Goal: Communication & Community: Answer question/provide support

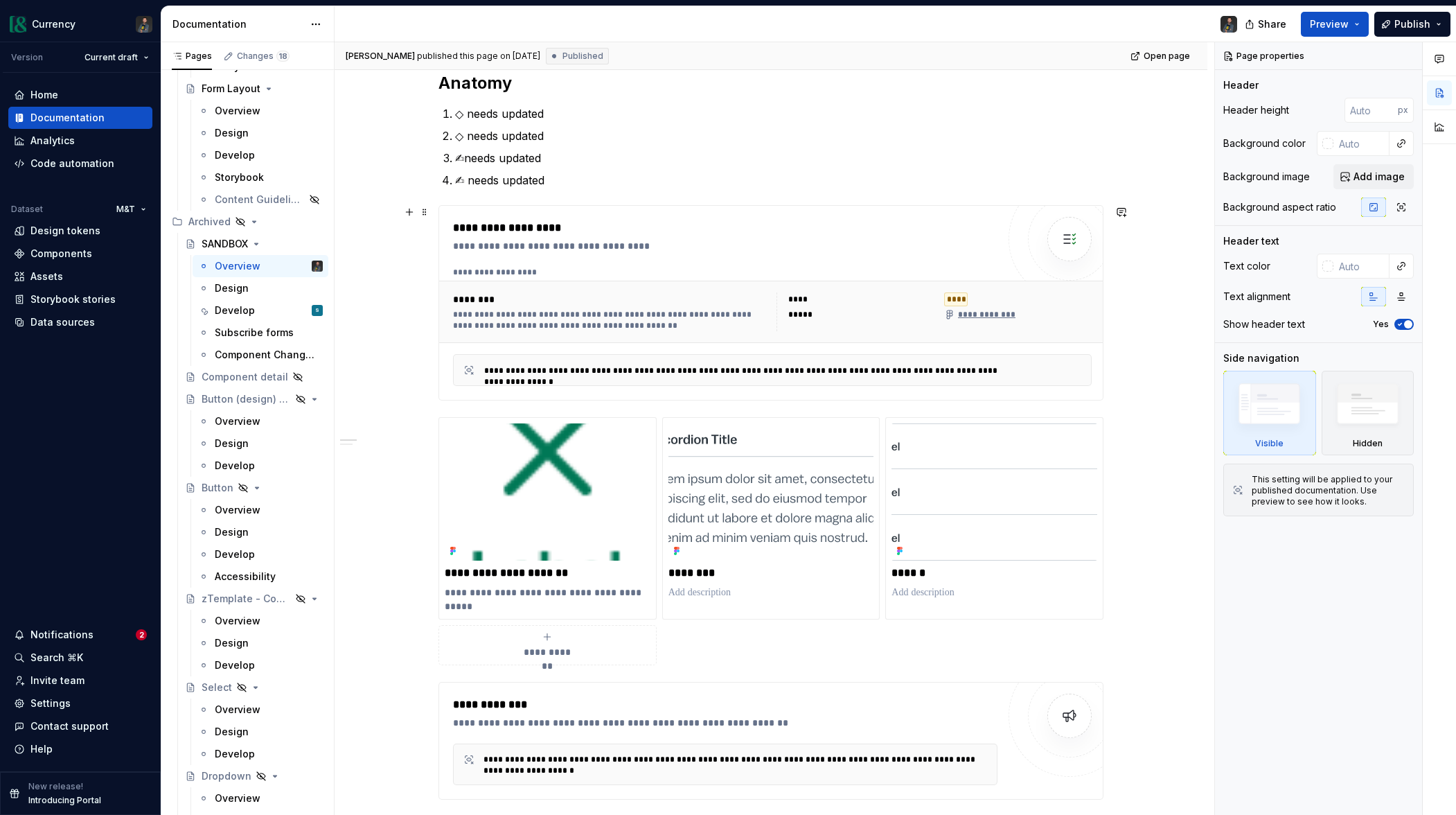
scroll to position [669, 0]
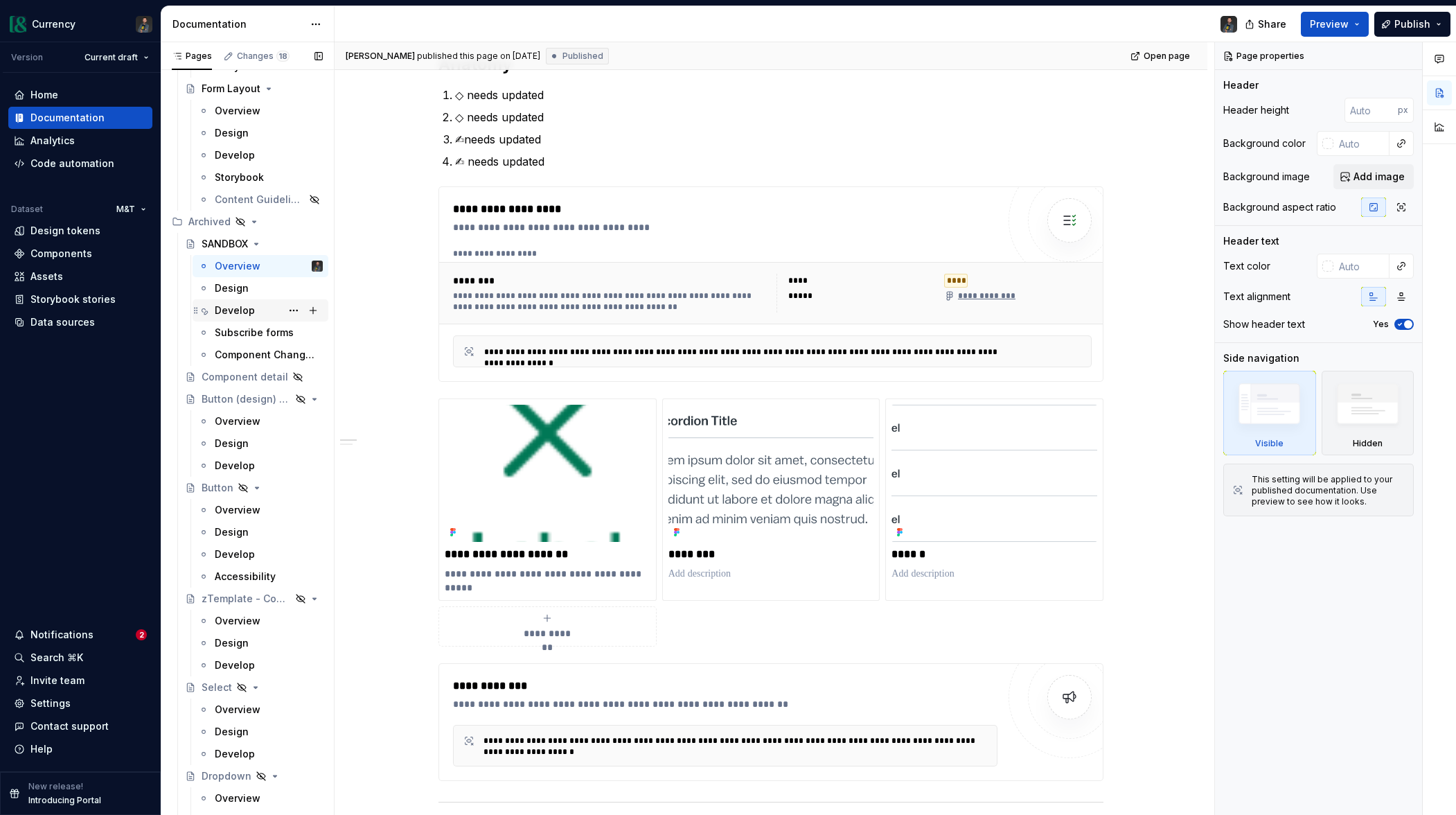
click at [254, 312] on div "Develop S" at bounding box center [268, 310] width 108 height 19
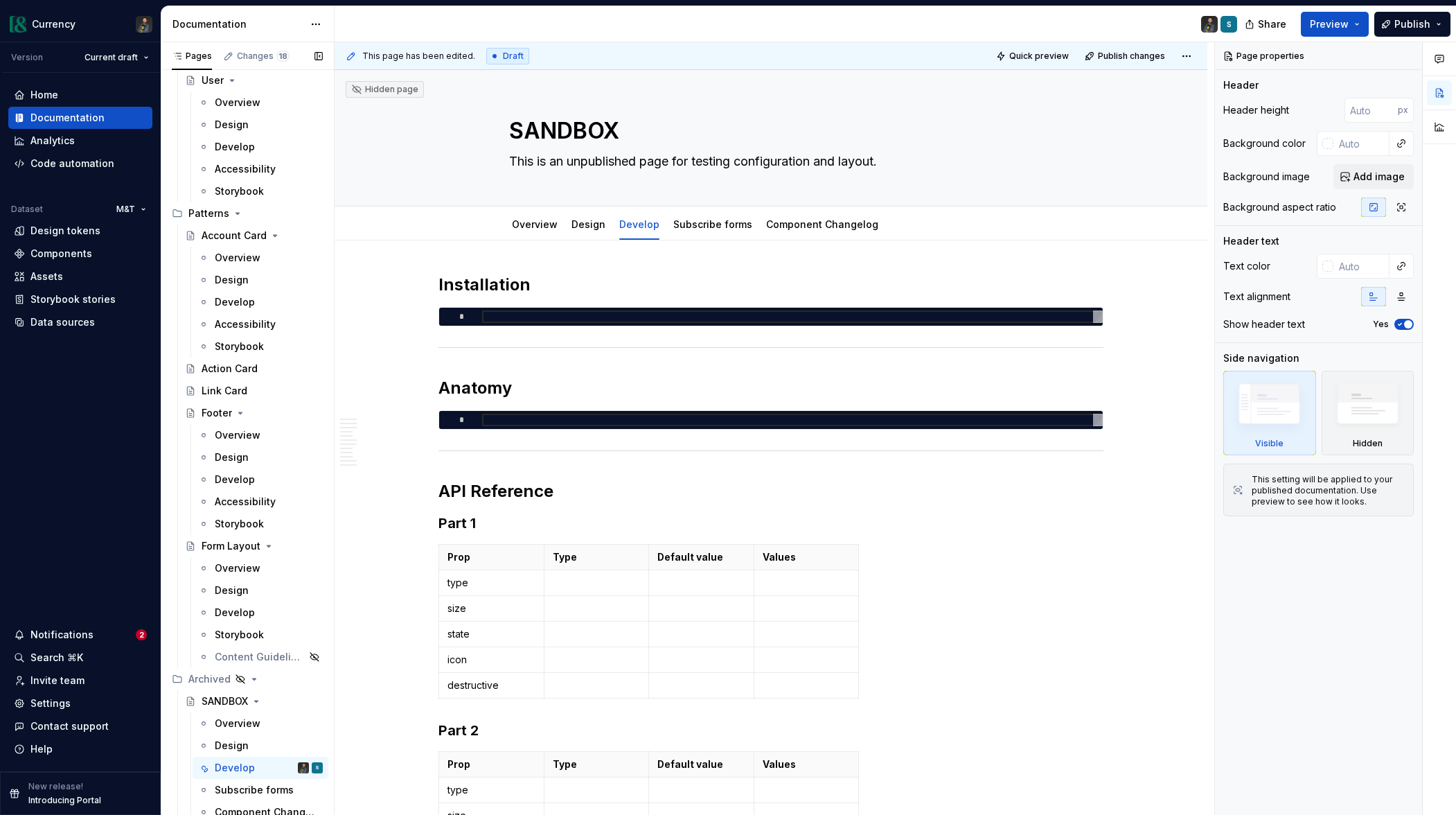
scroll to position [6829, 0]
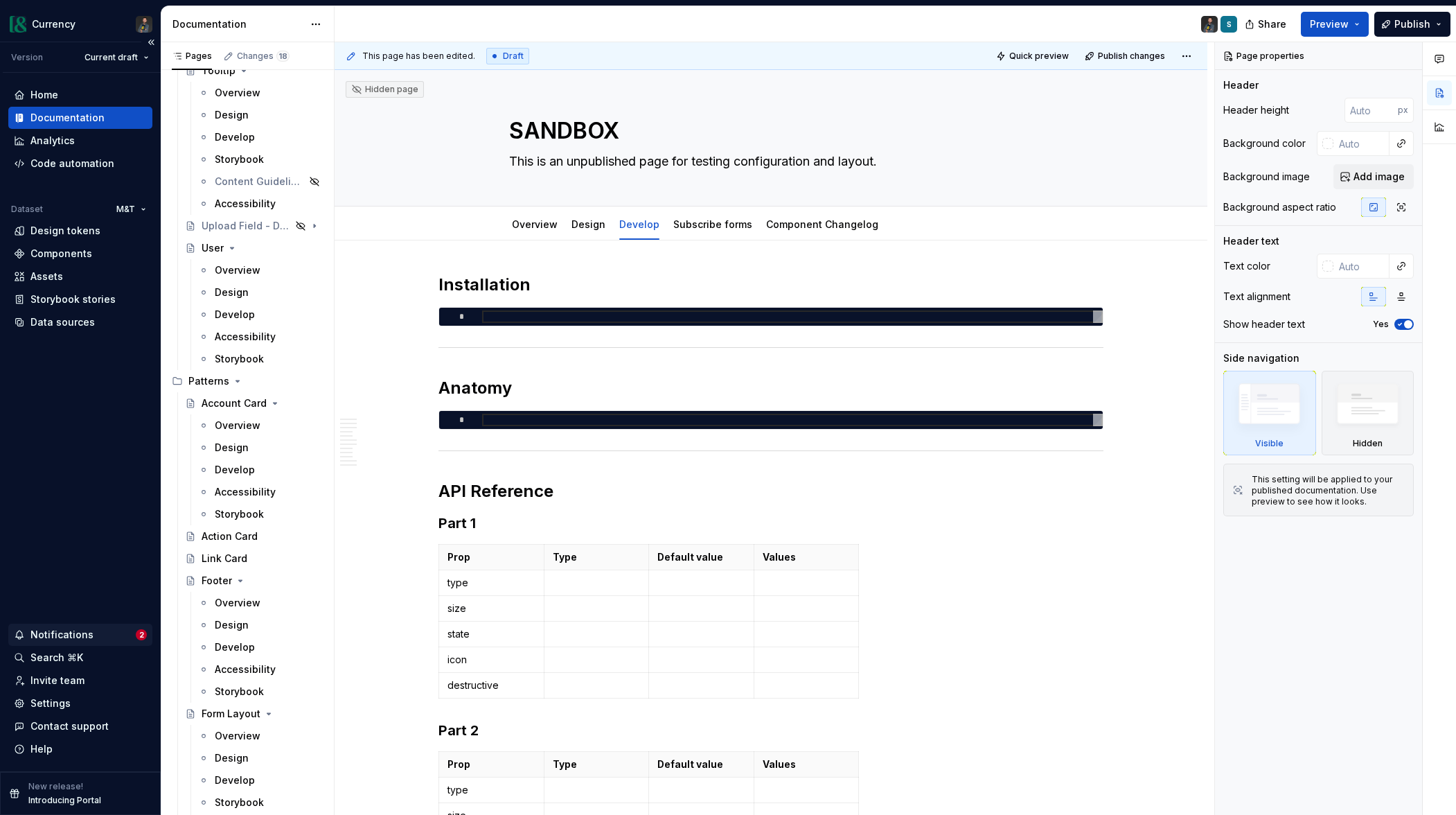
click at [47, 632] on div "Notifications" at bounding box center [62, 635] width 63 height 14
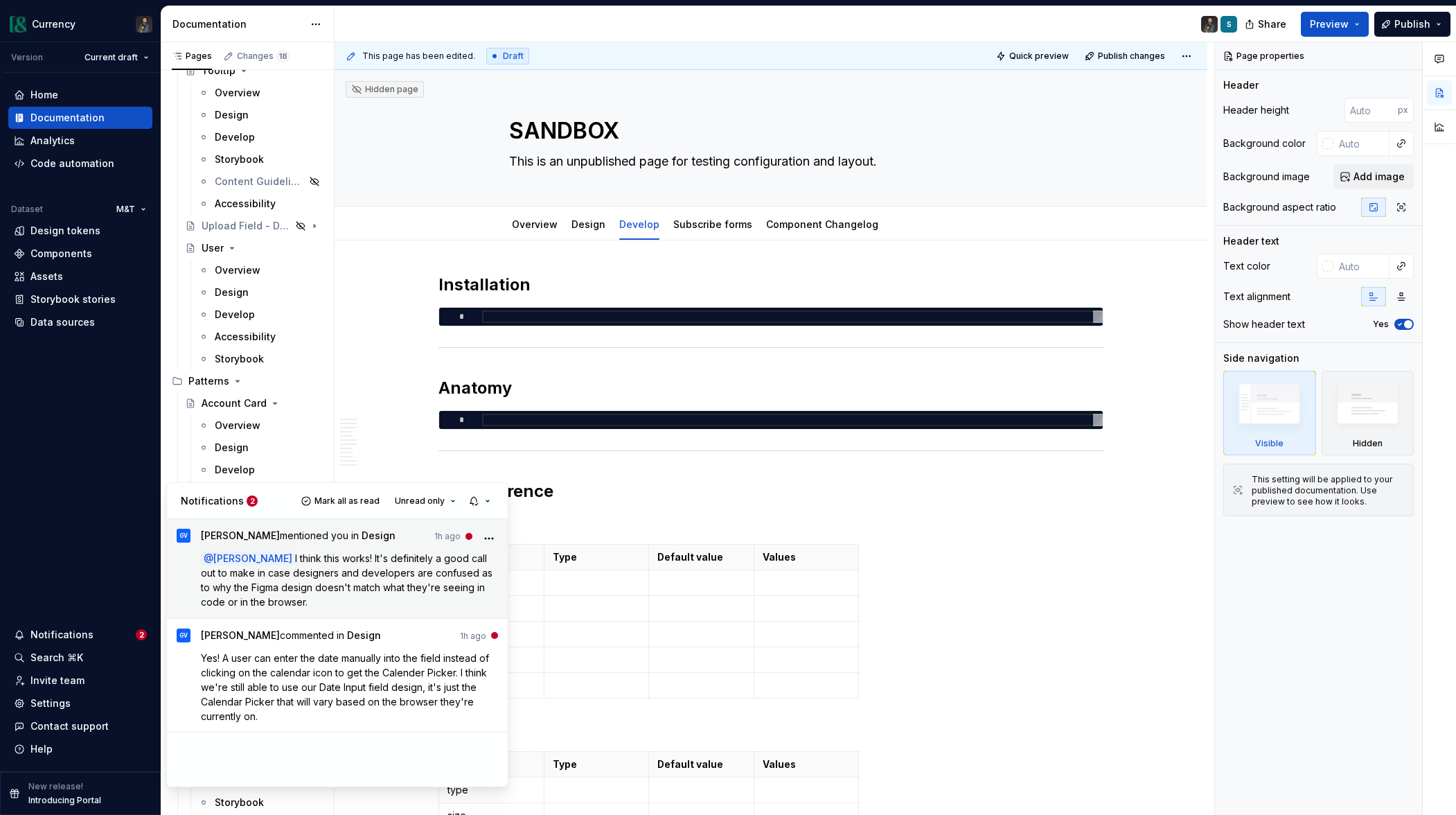
click at [444, 579] on p "@ [PERSON_NAME] I think this works! It's definitely a good call out to make in …" at bounding box center [350, 579] width 298 height 58
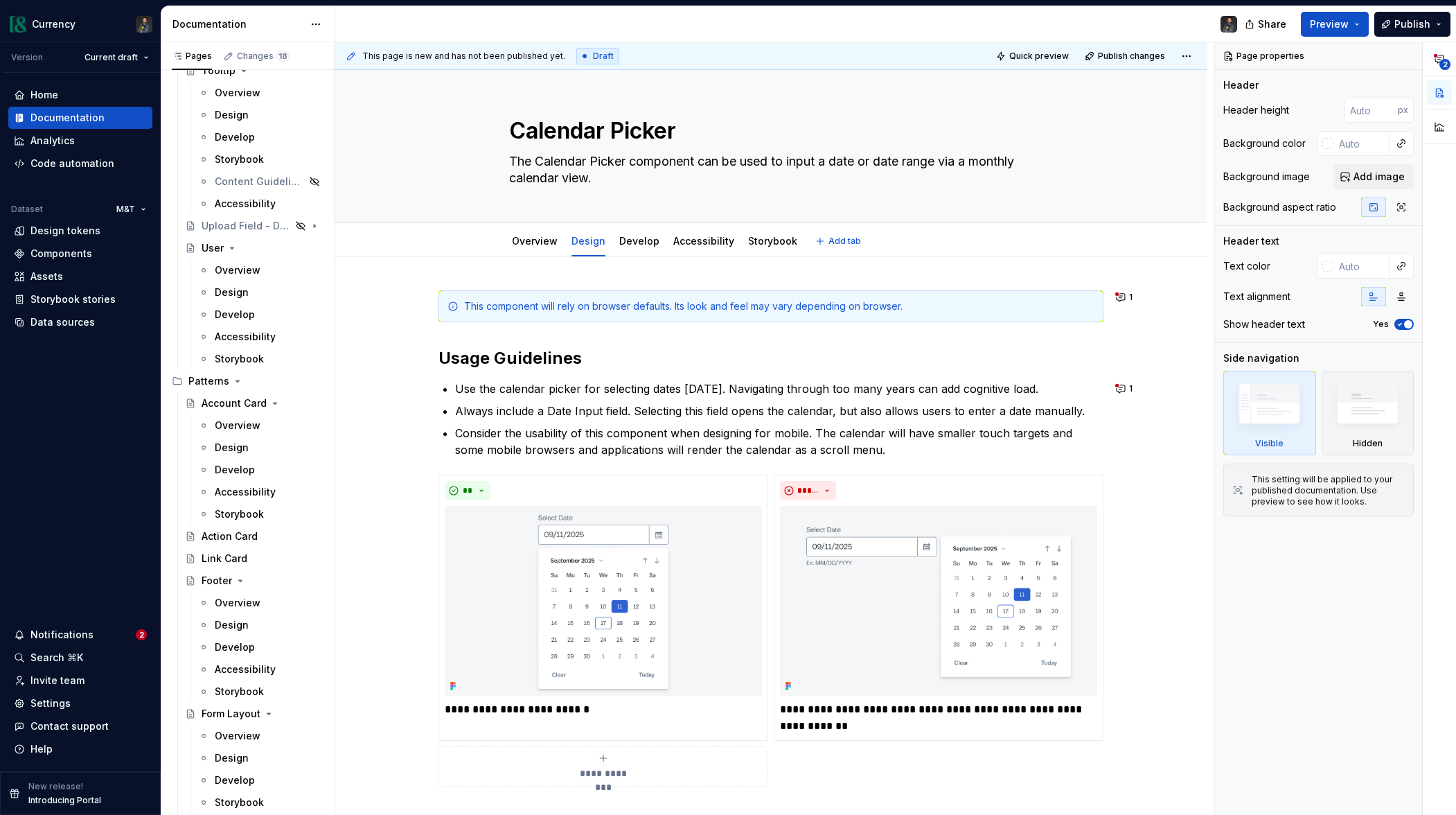
type textarea "*"
click at [1123, 388] on button "1" at bounding box center [1125, 389] width 27 height 19
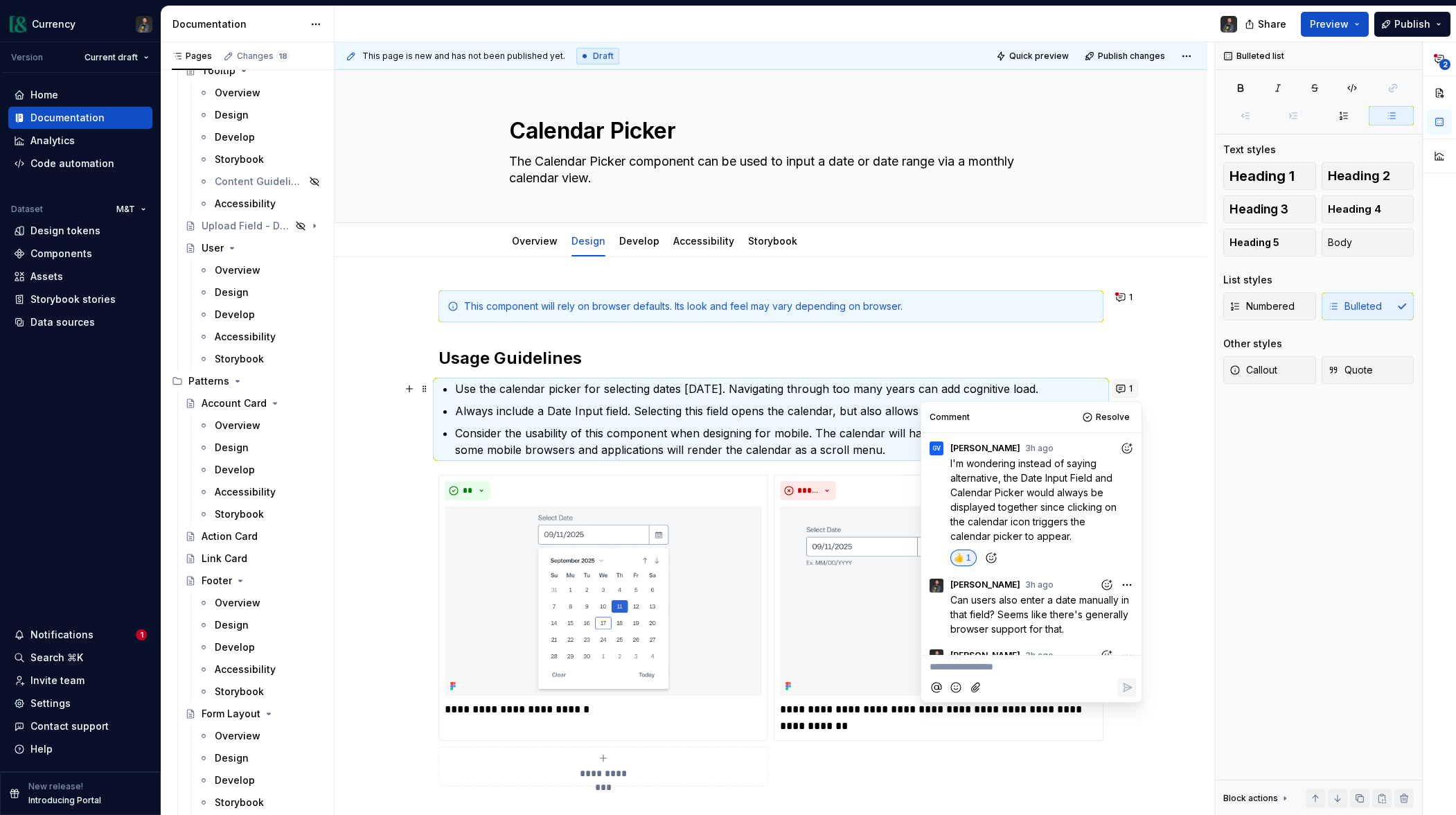
scroll to position [189, 0]
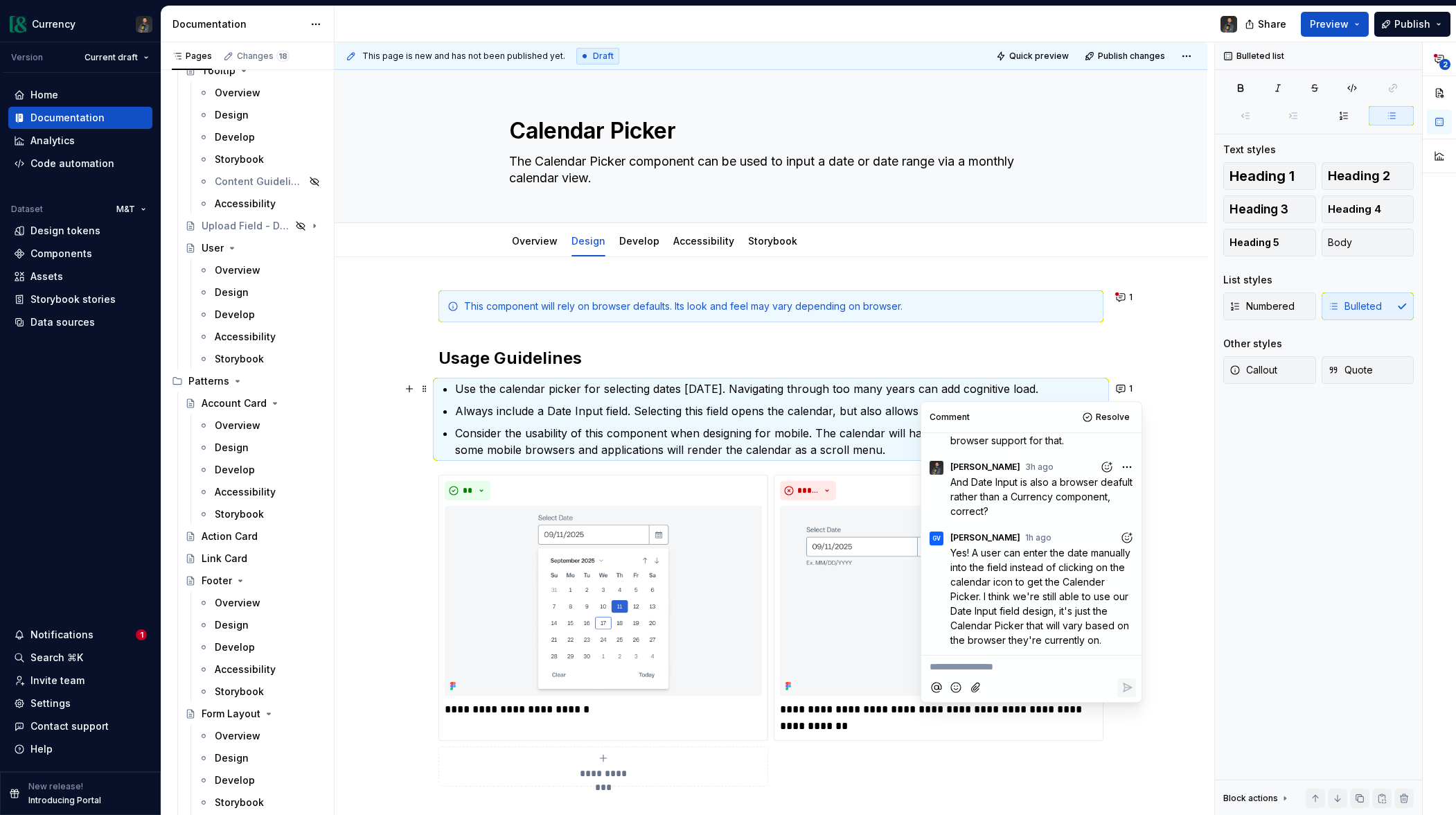
click at [1123, 540] on icon "Add reaction" at bounding box center [1127, 538] width 14 height 14
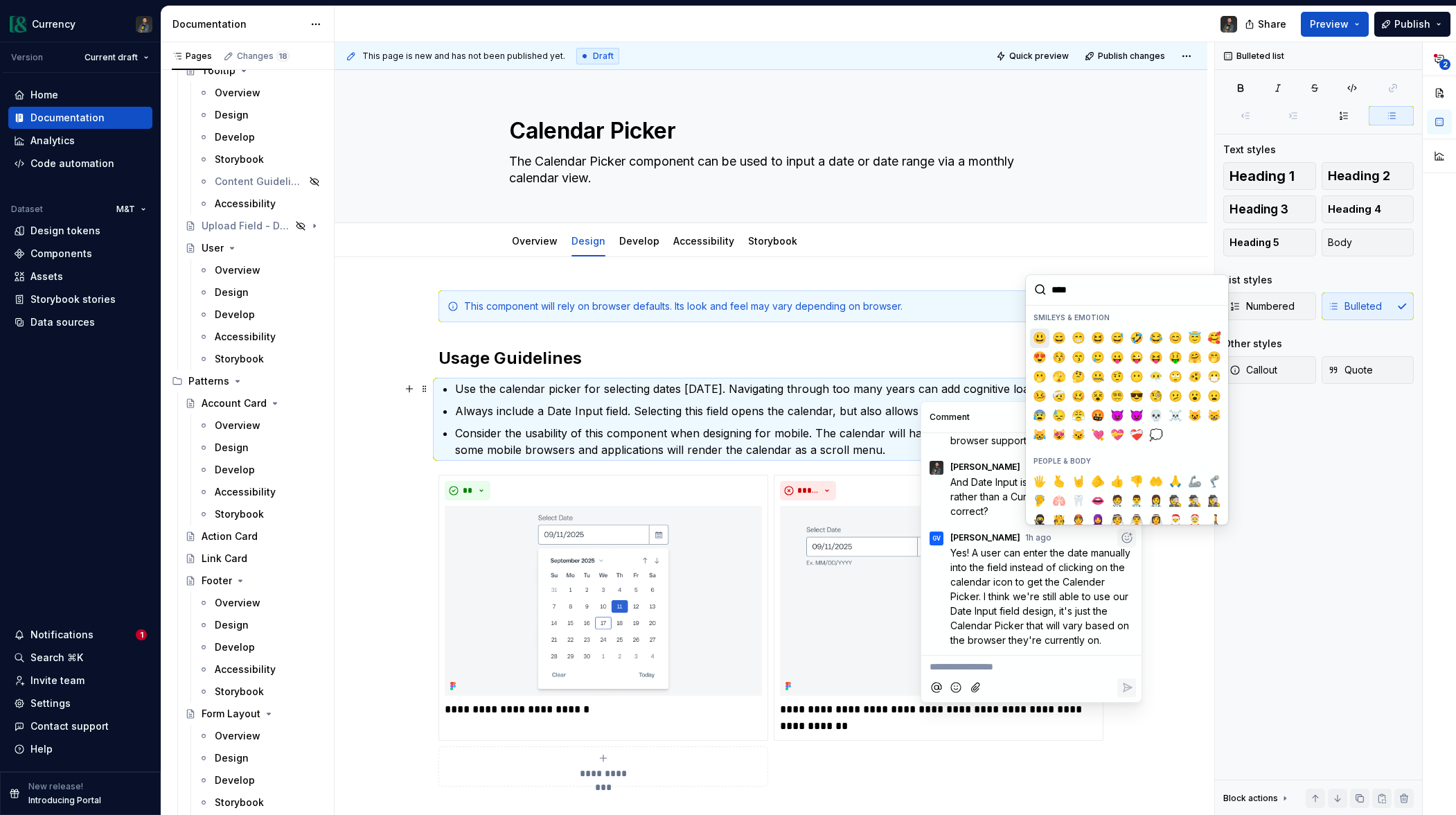
type input "*****"
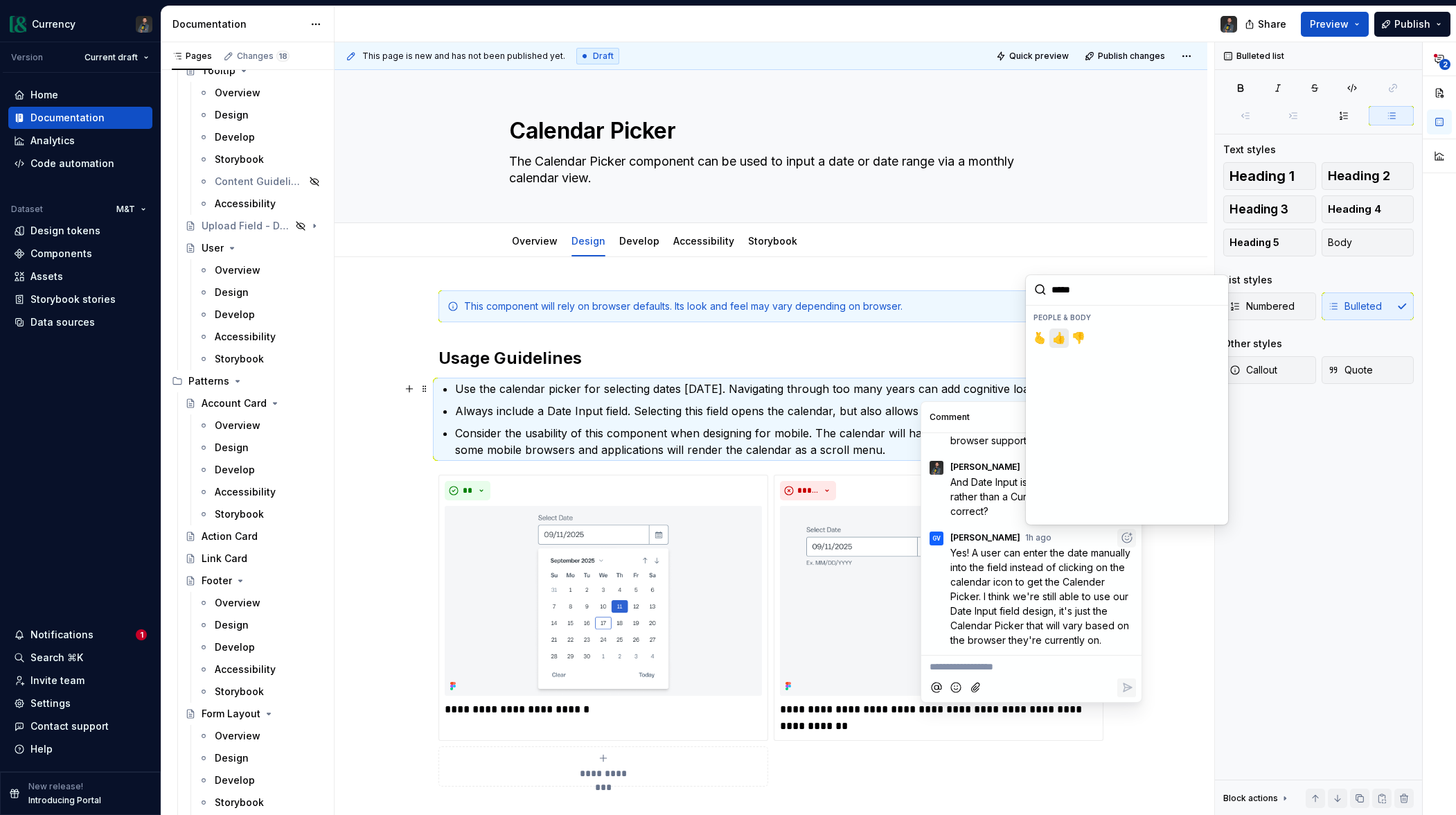
click at [1058, 339] on span "👍️" at bounding box center [1059, 338] width 11 height 14
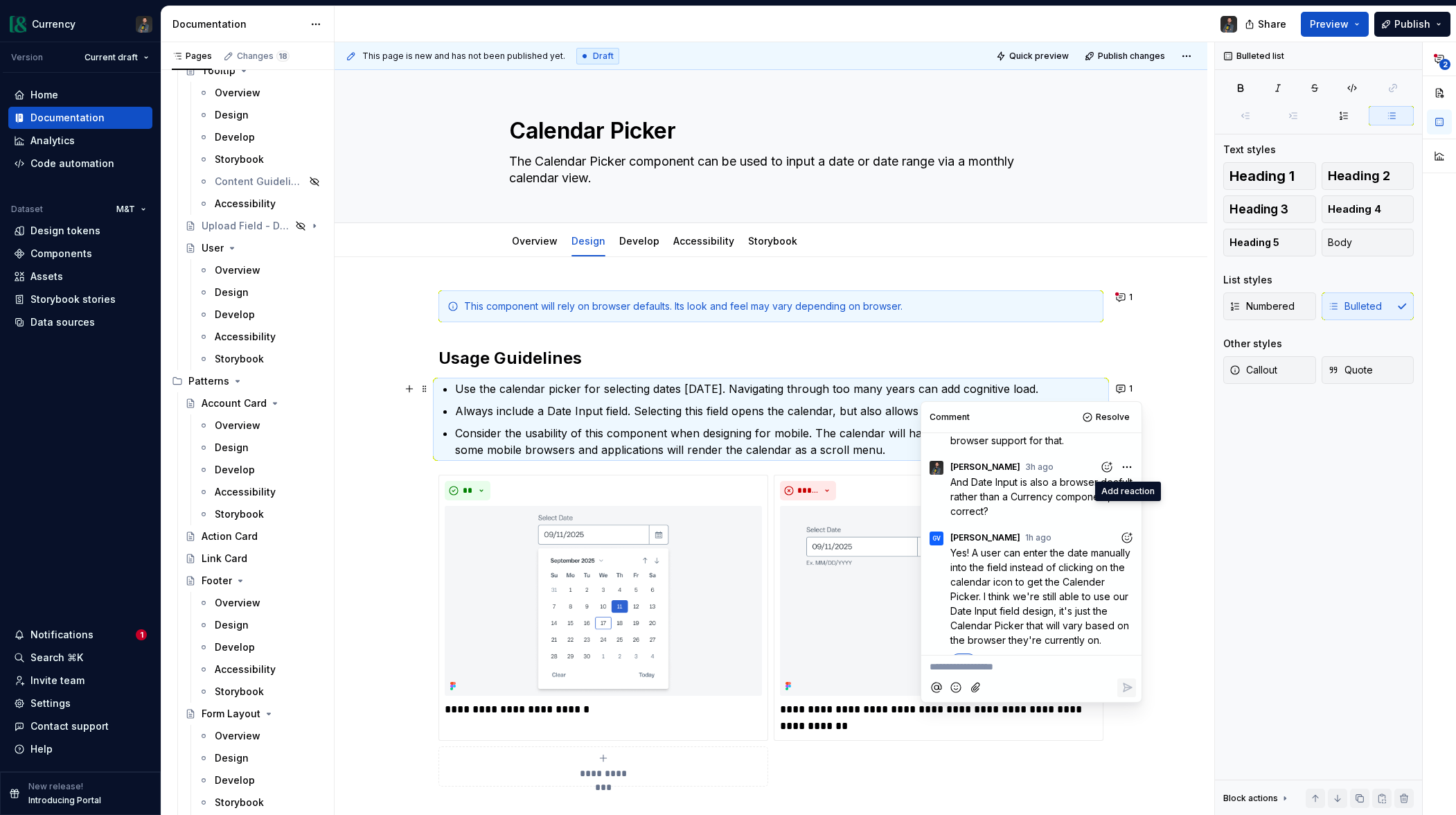
scroll to position [212, 0]
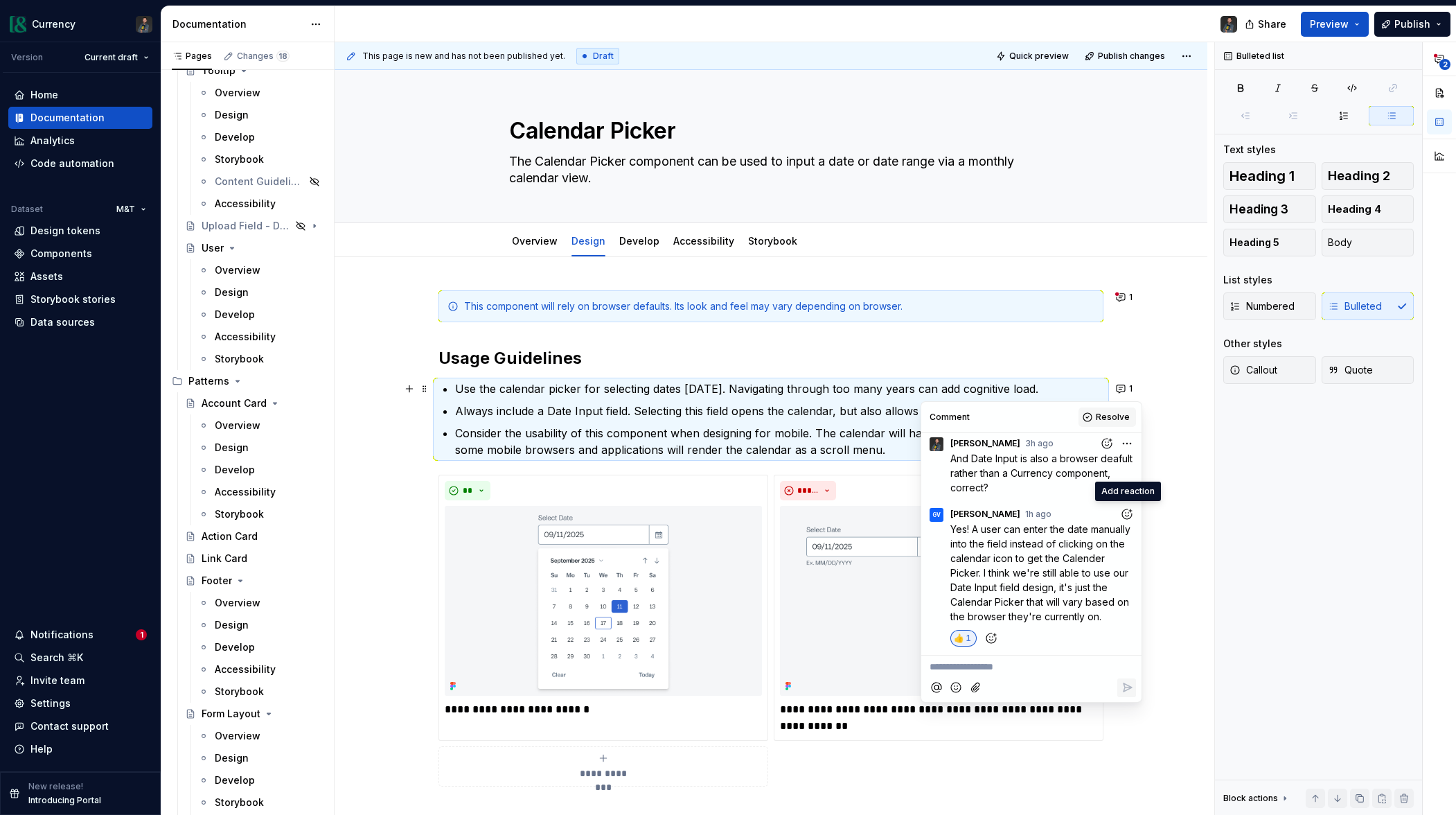
click at [1109, 413] on span "Resolve" at bounding box center [1113, 417] width 34 height 11
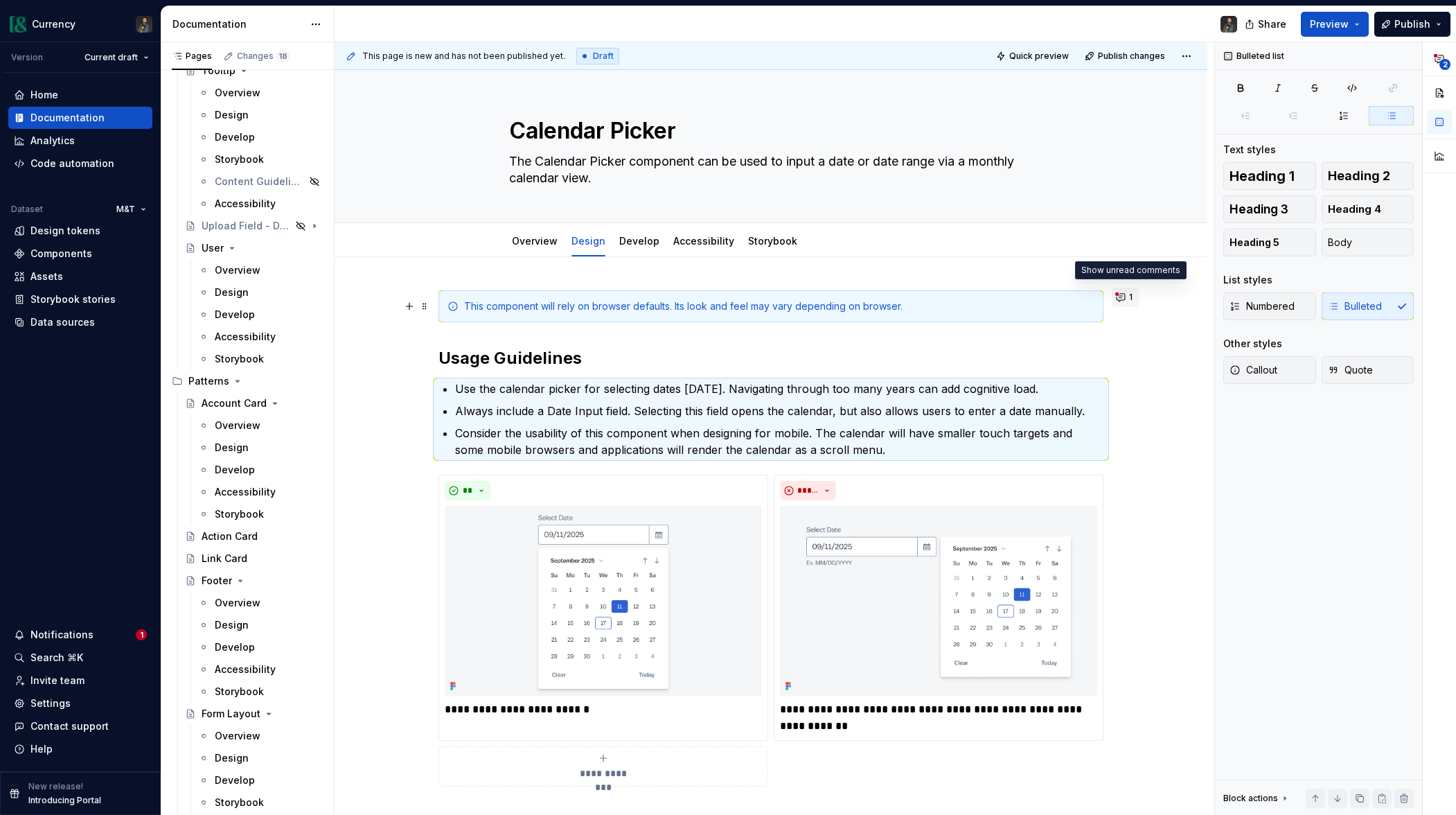
click at [1127, 299] on button "1" at bounding box center [1125, 297] width 27 height 19
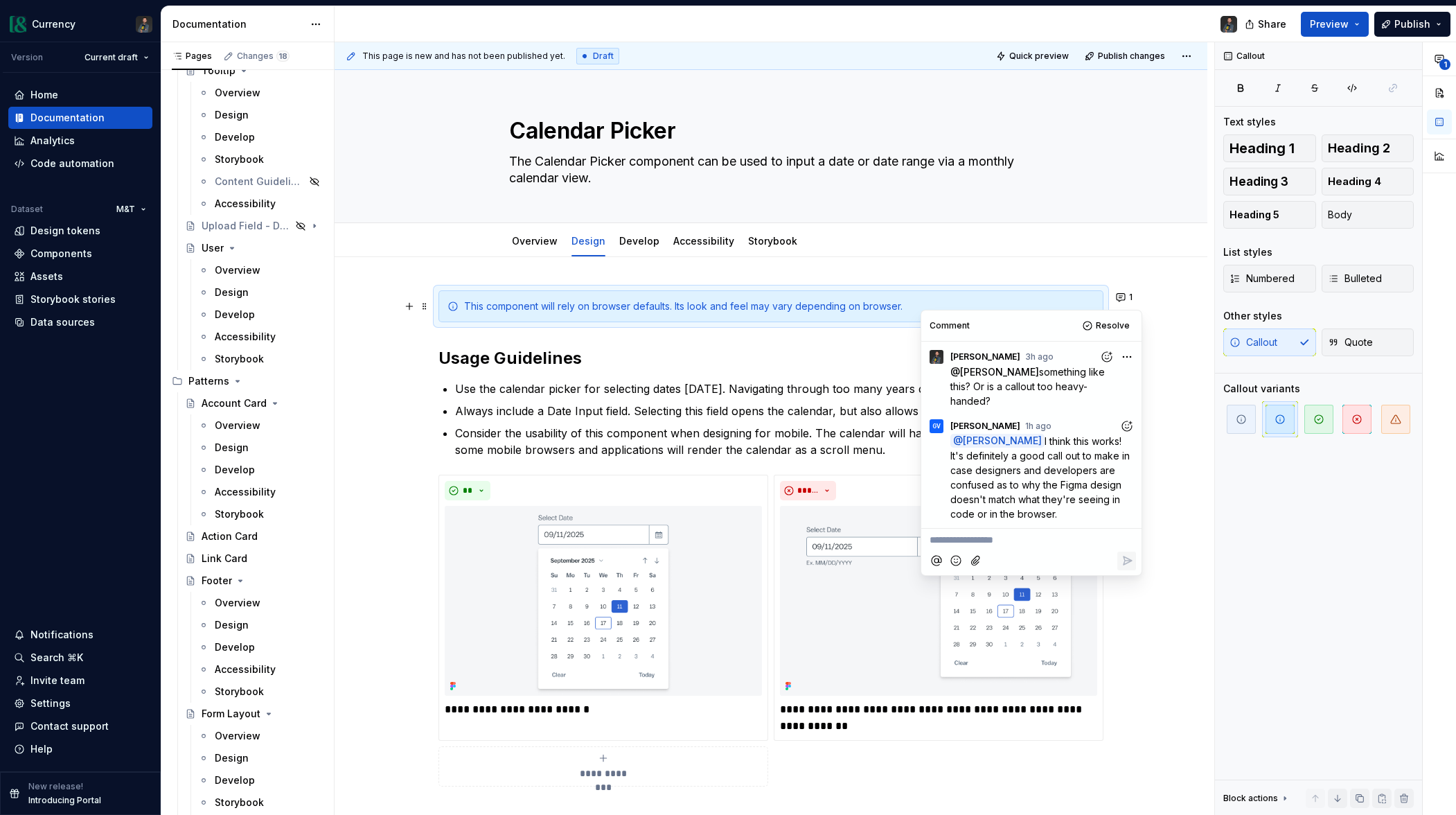
click at [1130, 420] on icon "Add reaction" at bounding box center [1127, 425] width 14 height 14
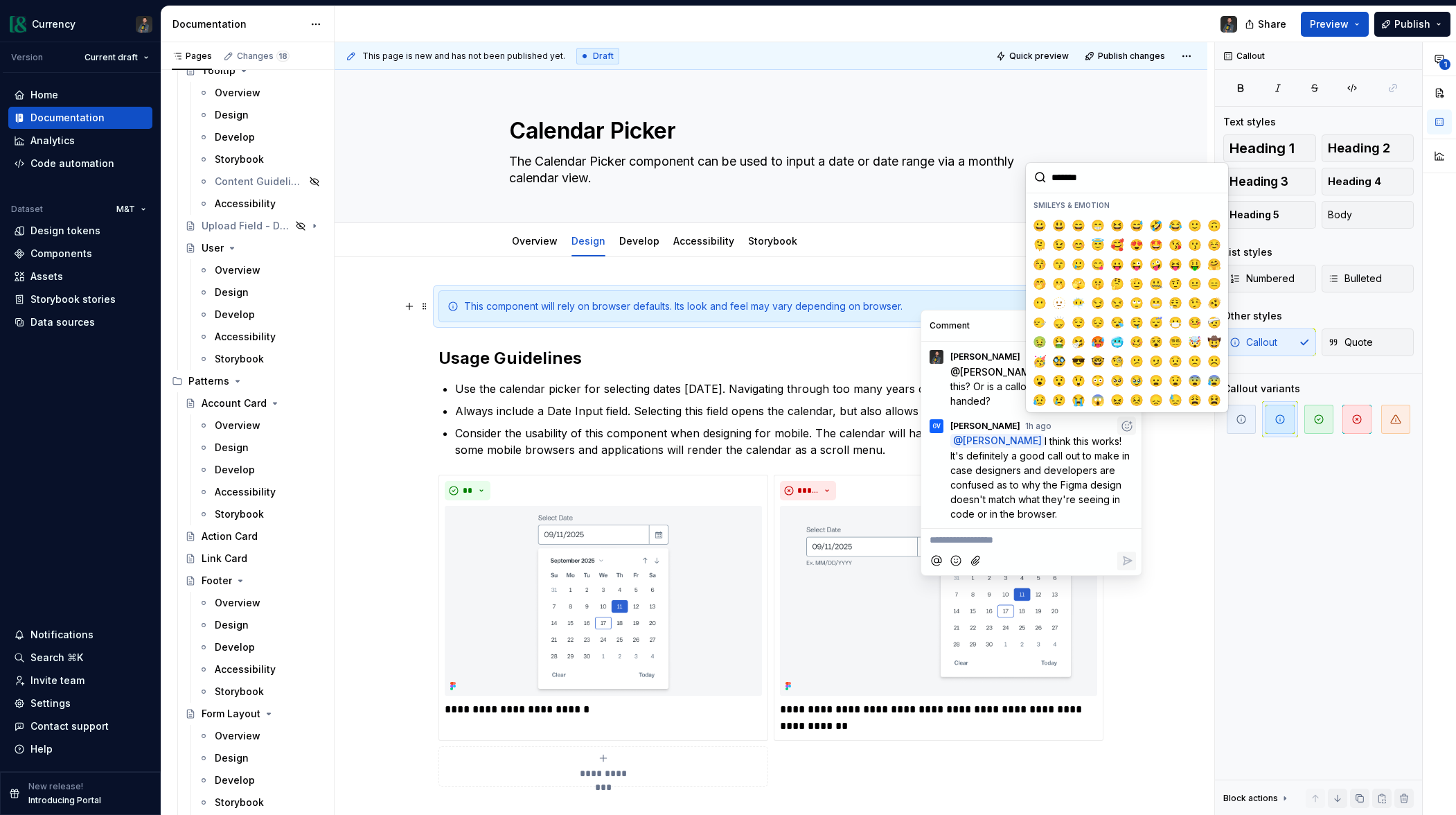
click at [1100, 185] on input "search" at bounding box center [1127, 178] width 202 height 29
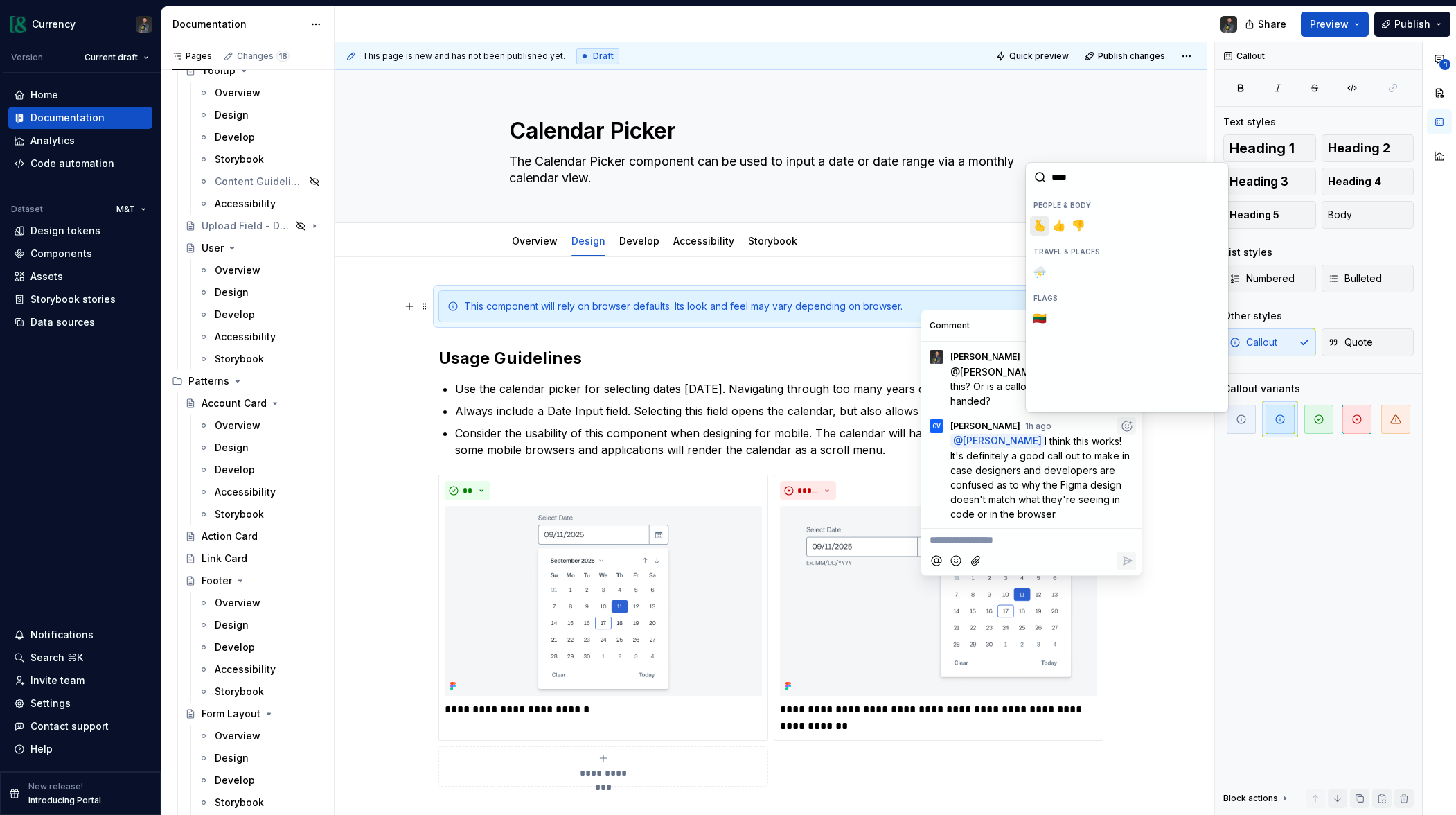
type input "*****"
click at [1064, 223] on span "👍️" at bounding box center [1059, 226] width 11 height 14
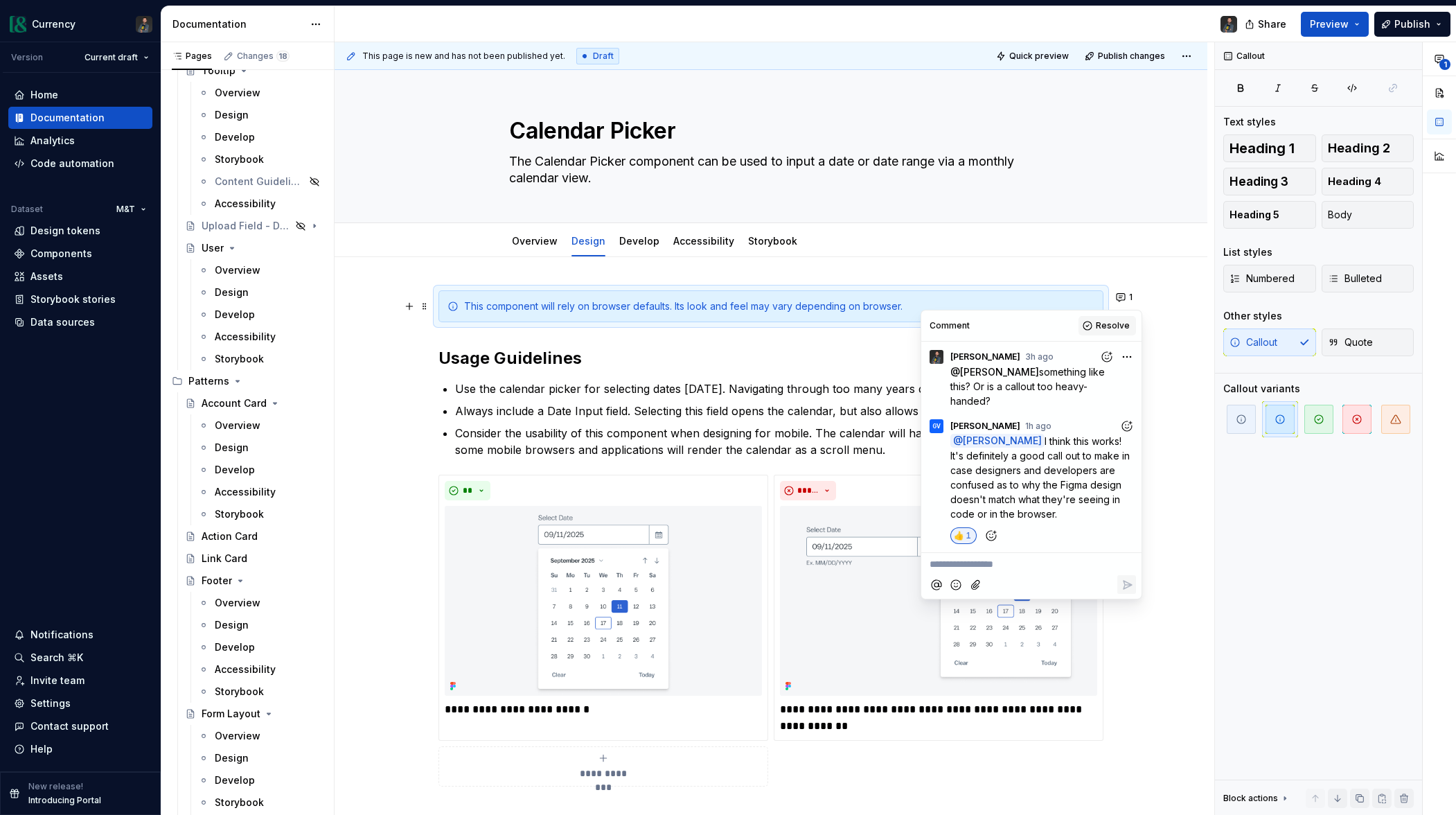
click at [1131, 325] on button "Resolve" at bounding box center [1107, 325] width 57 height 19
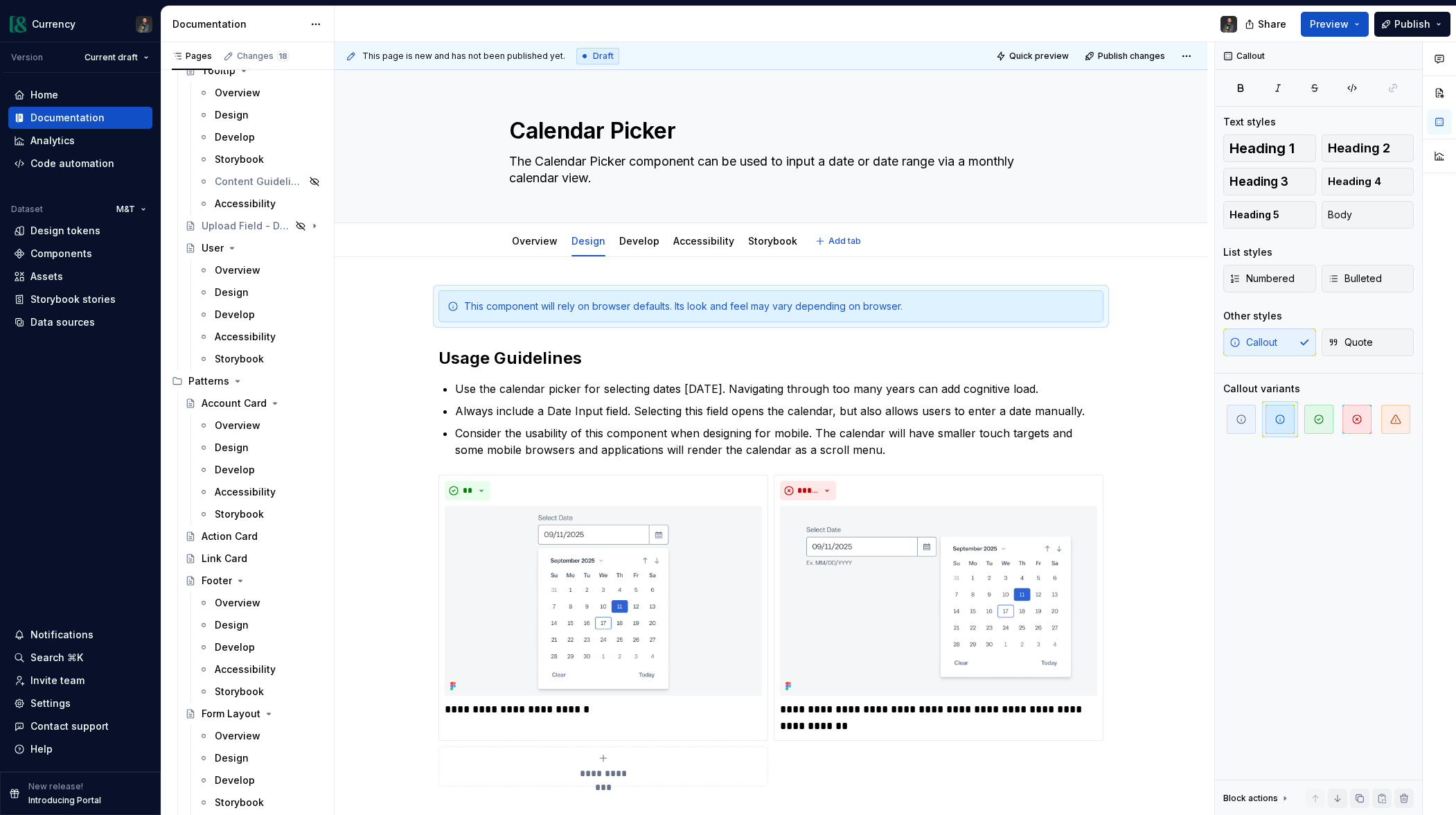
type textarea "*"
click at [908, 304] on div "This component will rely on browser defaults. Its look and feel may vary depend…" at bounding box center [779, 306] width 630 height 14
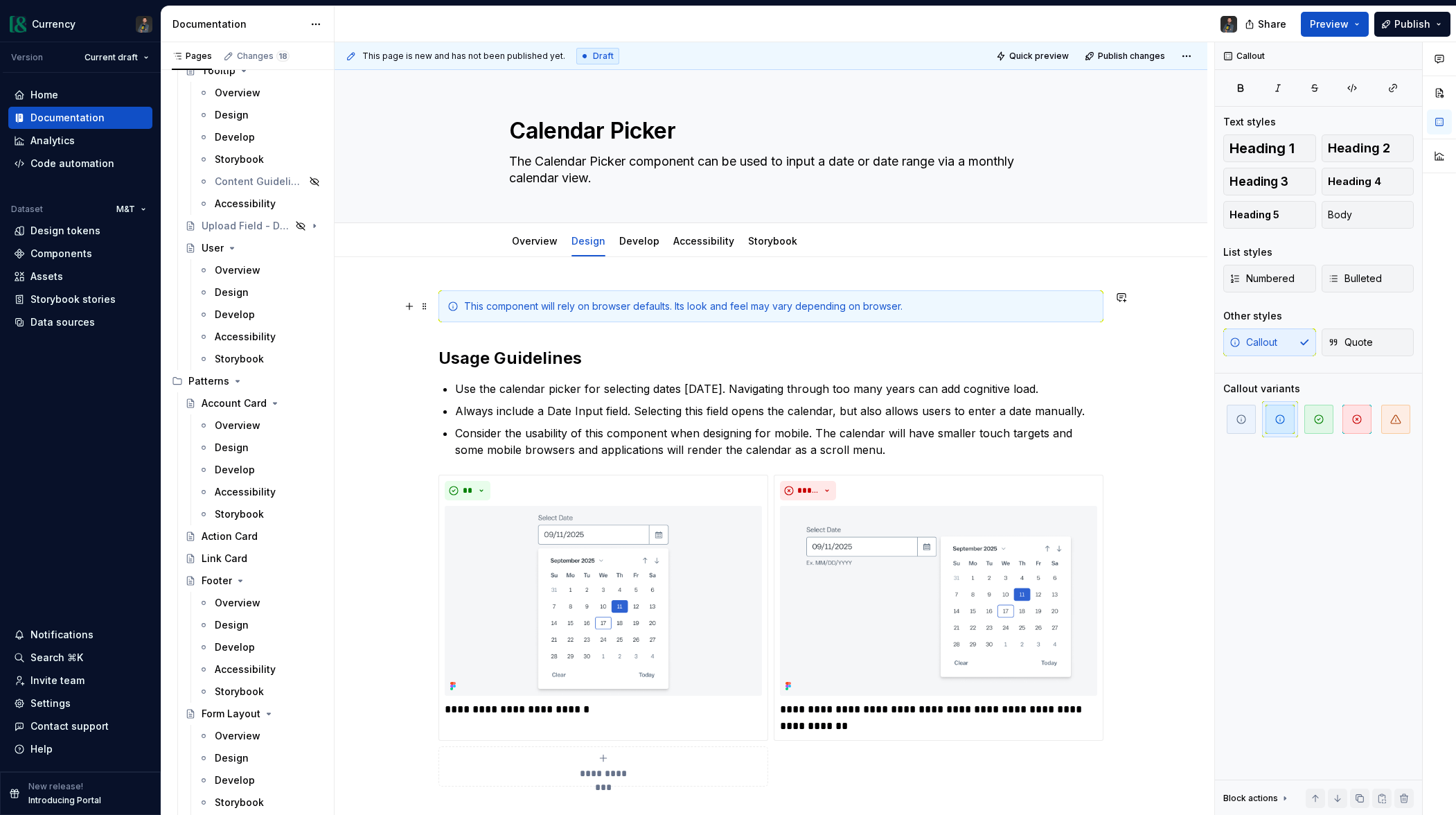
click at [791, 307] on div "This component will rely on browser defaults. Its look and feel may vary depend…" at bounding box center [779, 306] width 630 height 14
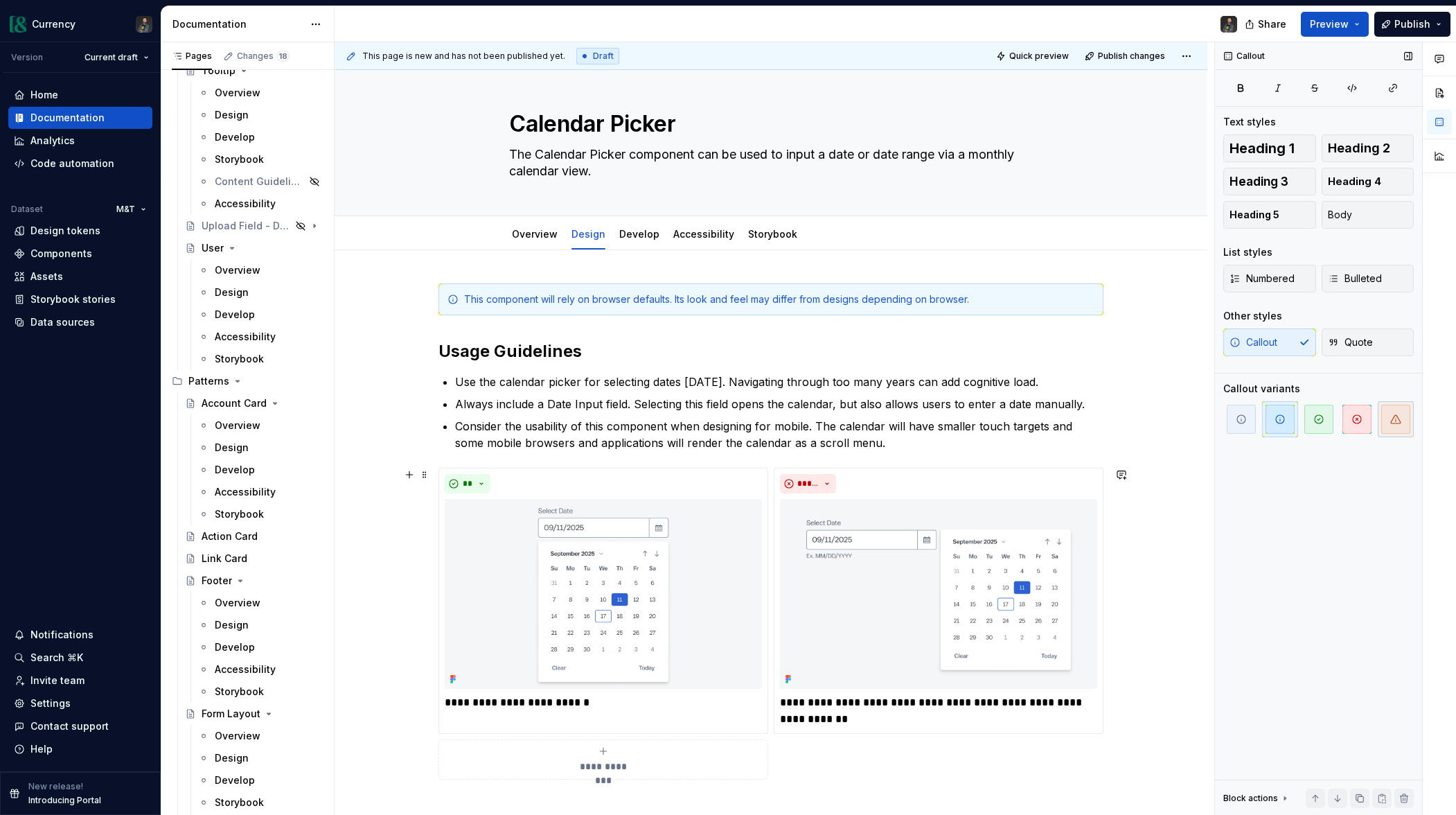
scroll to position [0, 0]
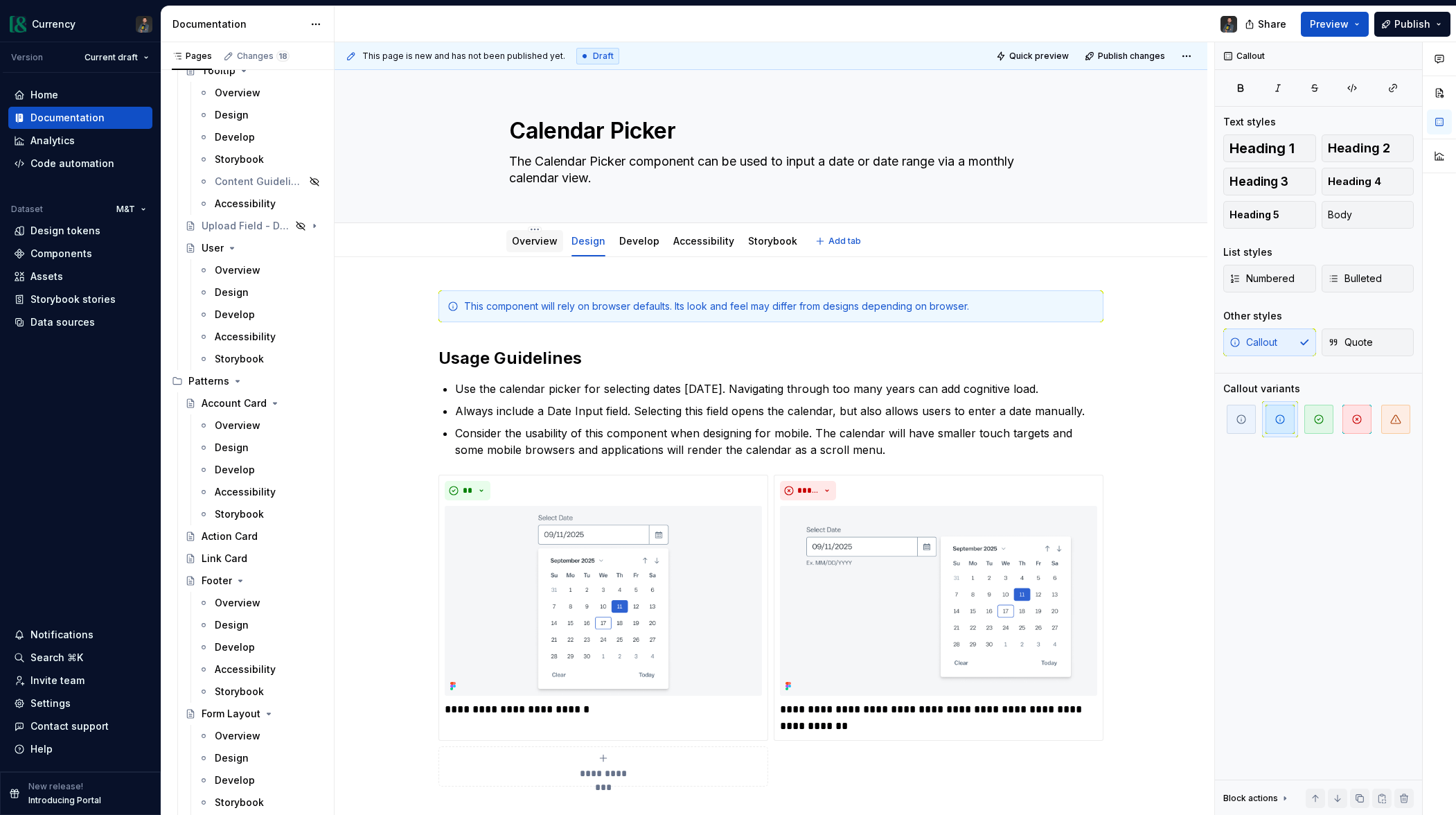
click at [537, 244] on link "Overview" at bounding box center [535, 240] width 46 height 12
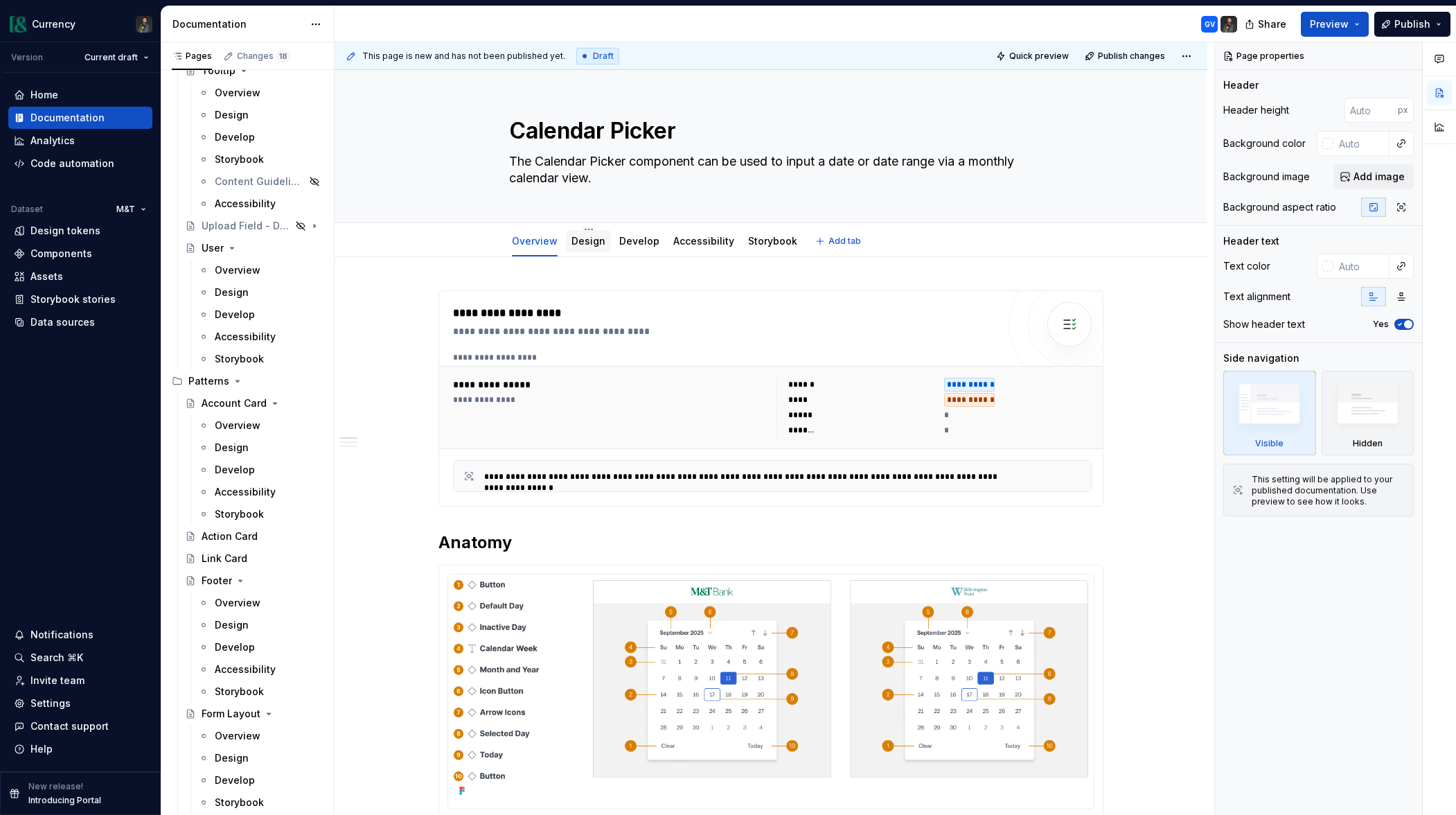
click at [584, 240] on link "Design" at bounding box center [588, 240] width 34 height 12
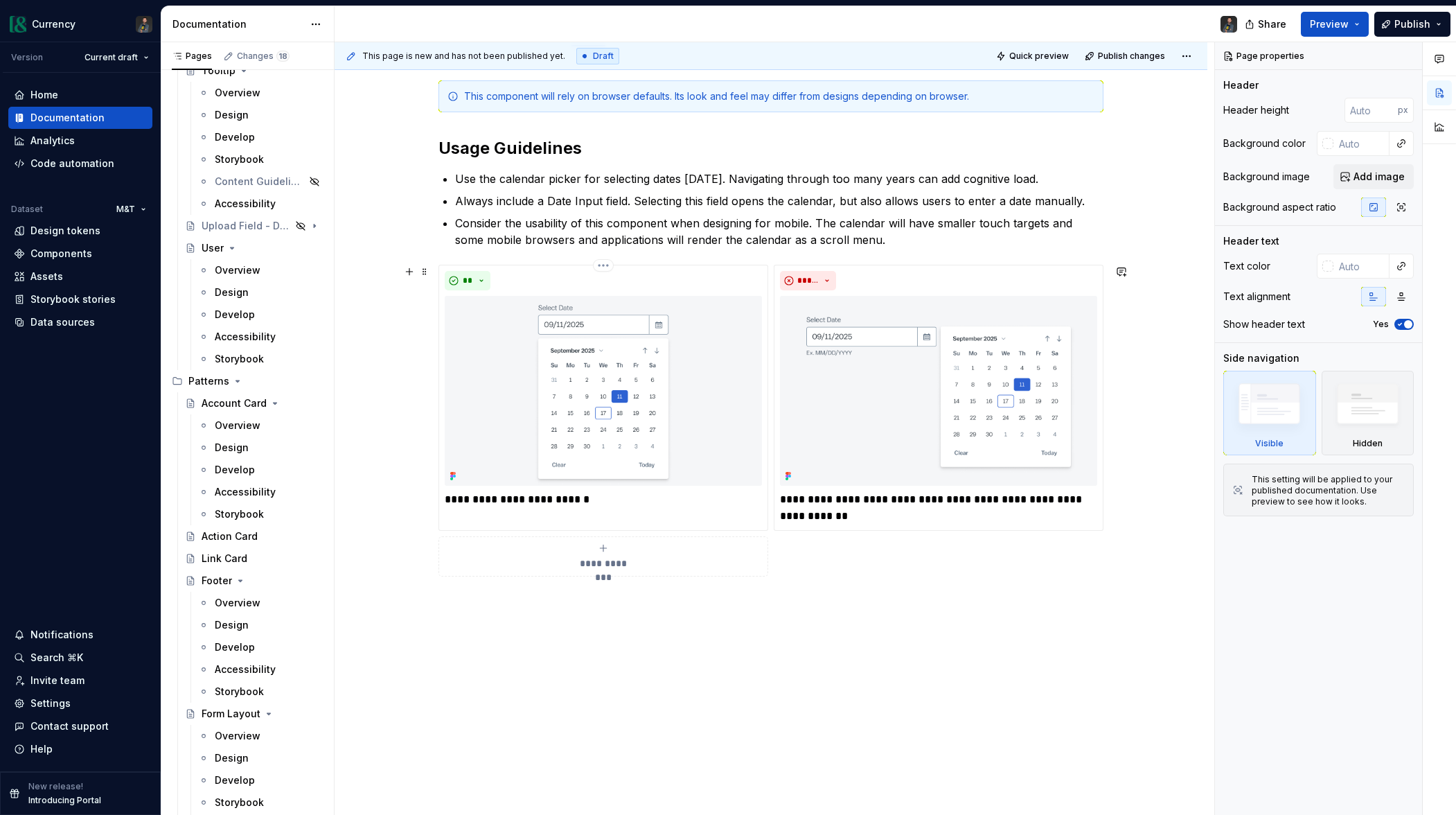
scroll to position [232, 0]
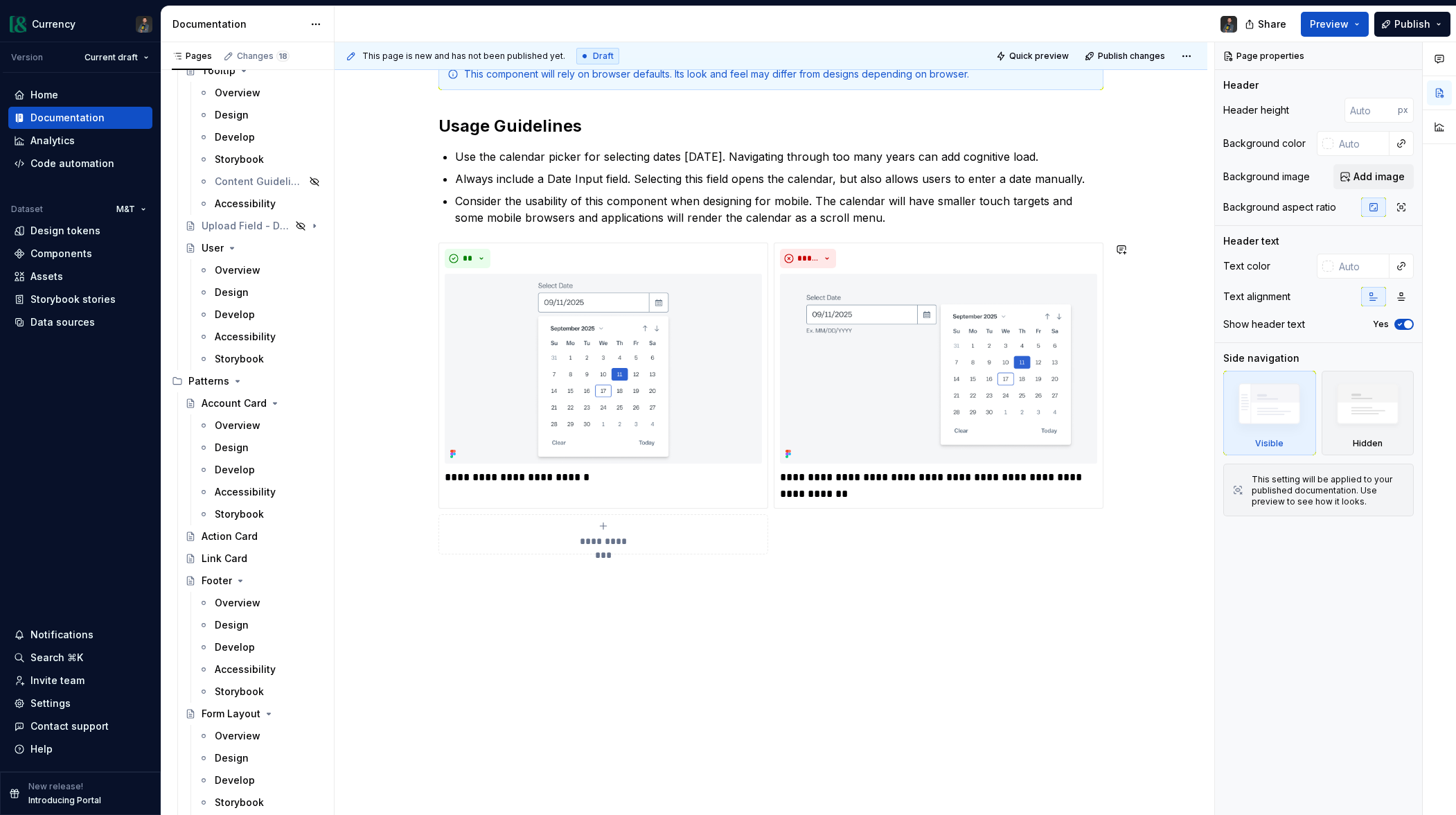
click at [548, 609] on div "**********" at bounding box center [771, 420] width 872 height 791
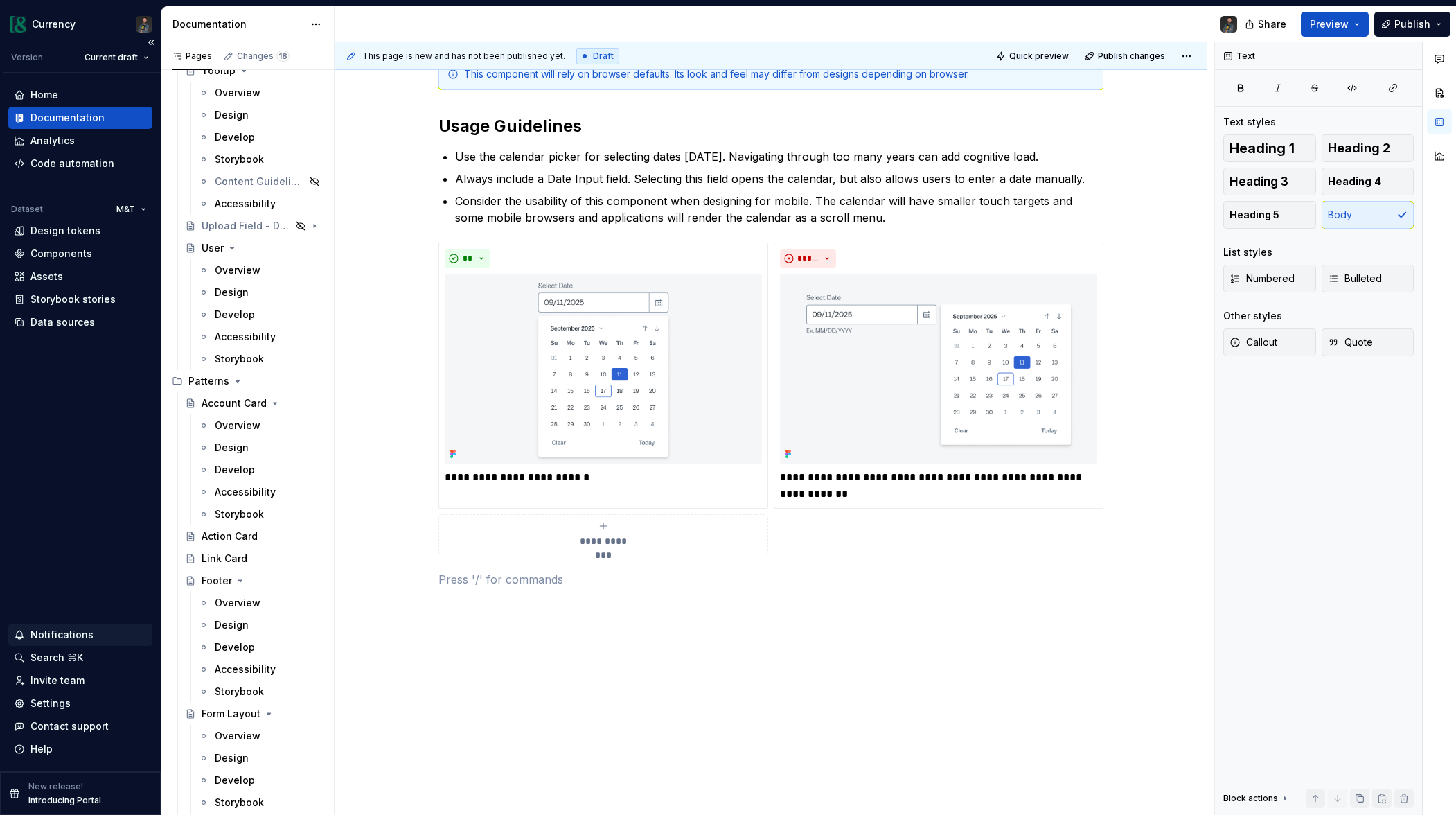
click at [40, 628] on div "Notifications" at bounding box center [62, 635] width 63 height 14
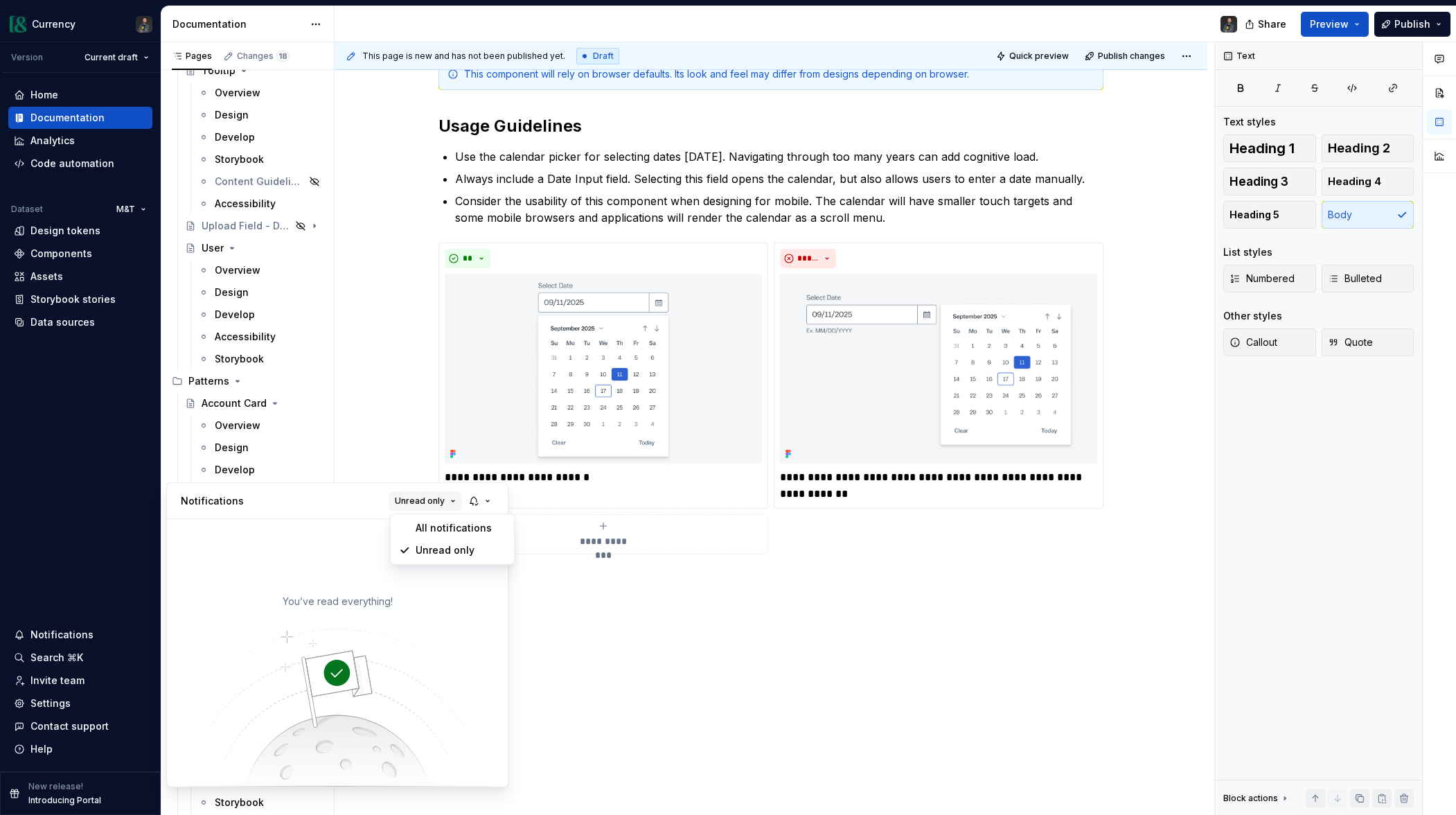
click at [423, 501] on span "Unread only" at bounding box center [420, 501] width 50 height 11
click at [441, 529] on div "All notifications" at bounding box center [461, 528] width 90 height 14
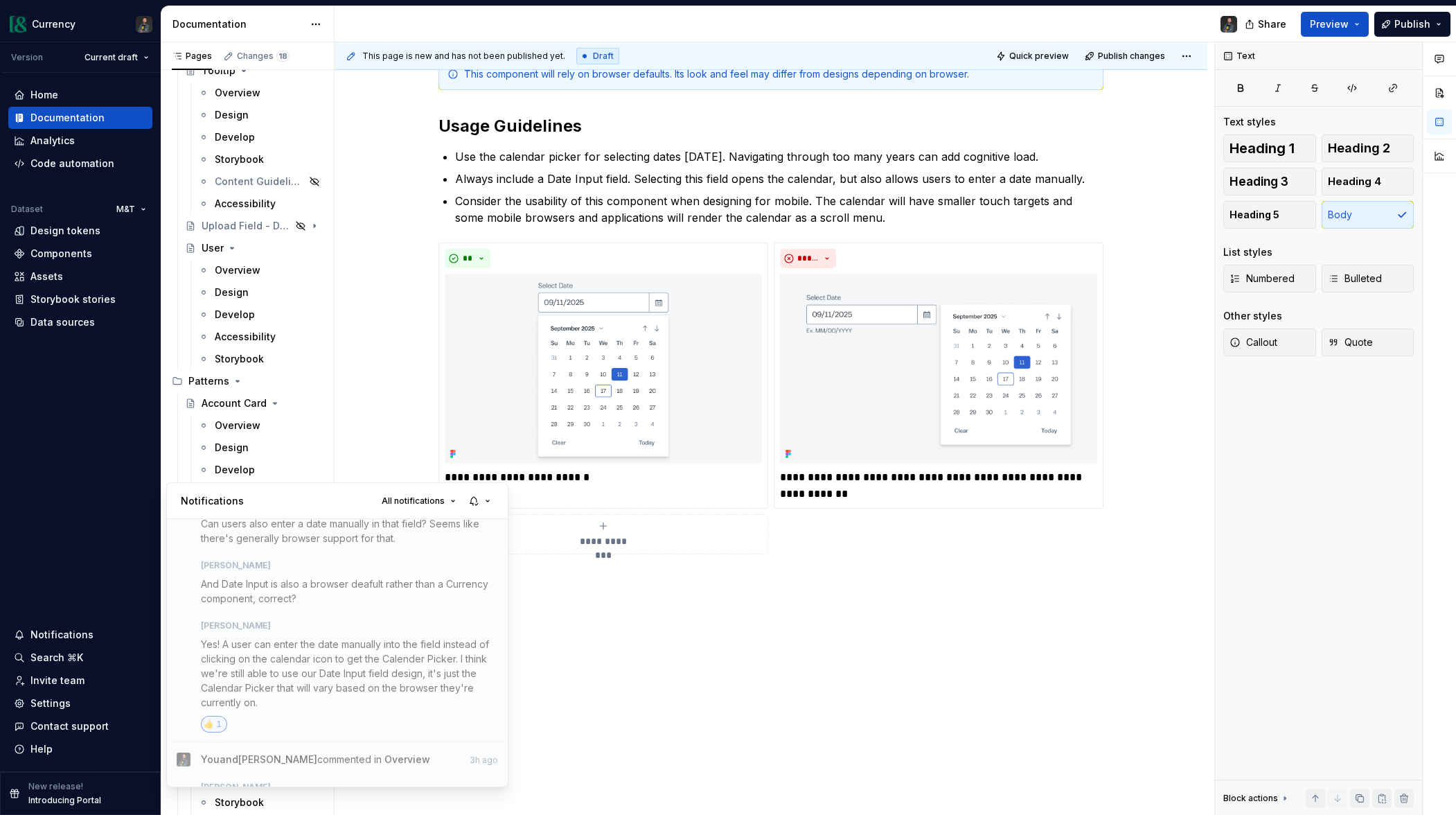
scroll to position [0, 0]
click at [1017, 666] on html "Currency Version Current draft Home Documentation Analytics Code automation Dat…" at bounding box center [728, 407] width 1456 height 815
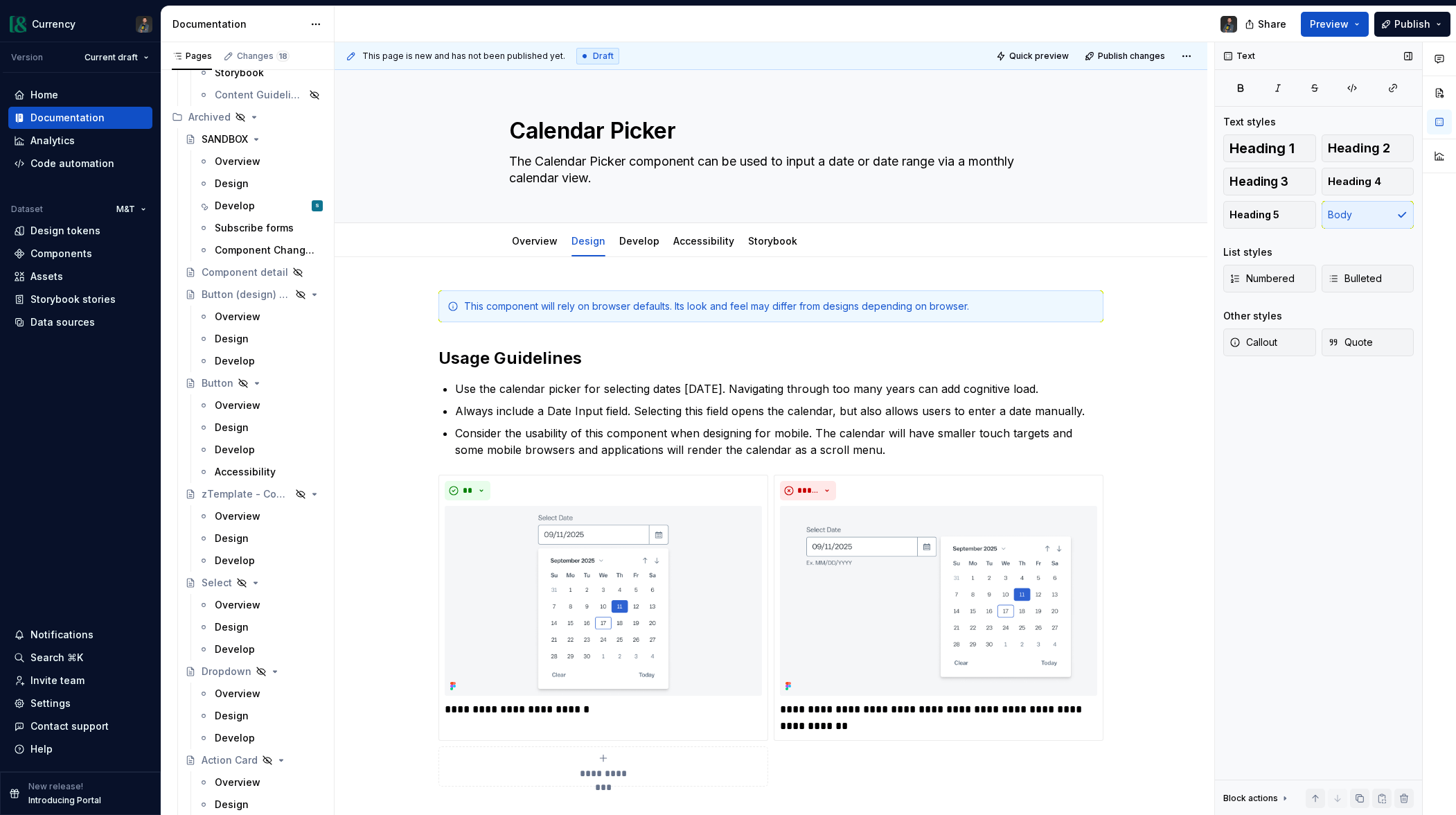
scroll to position [7444, 0]
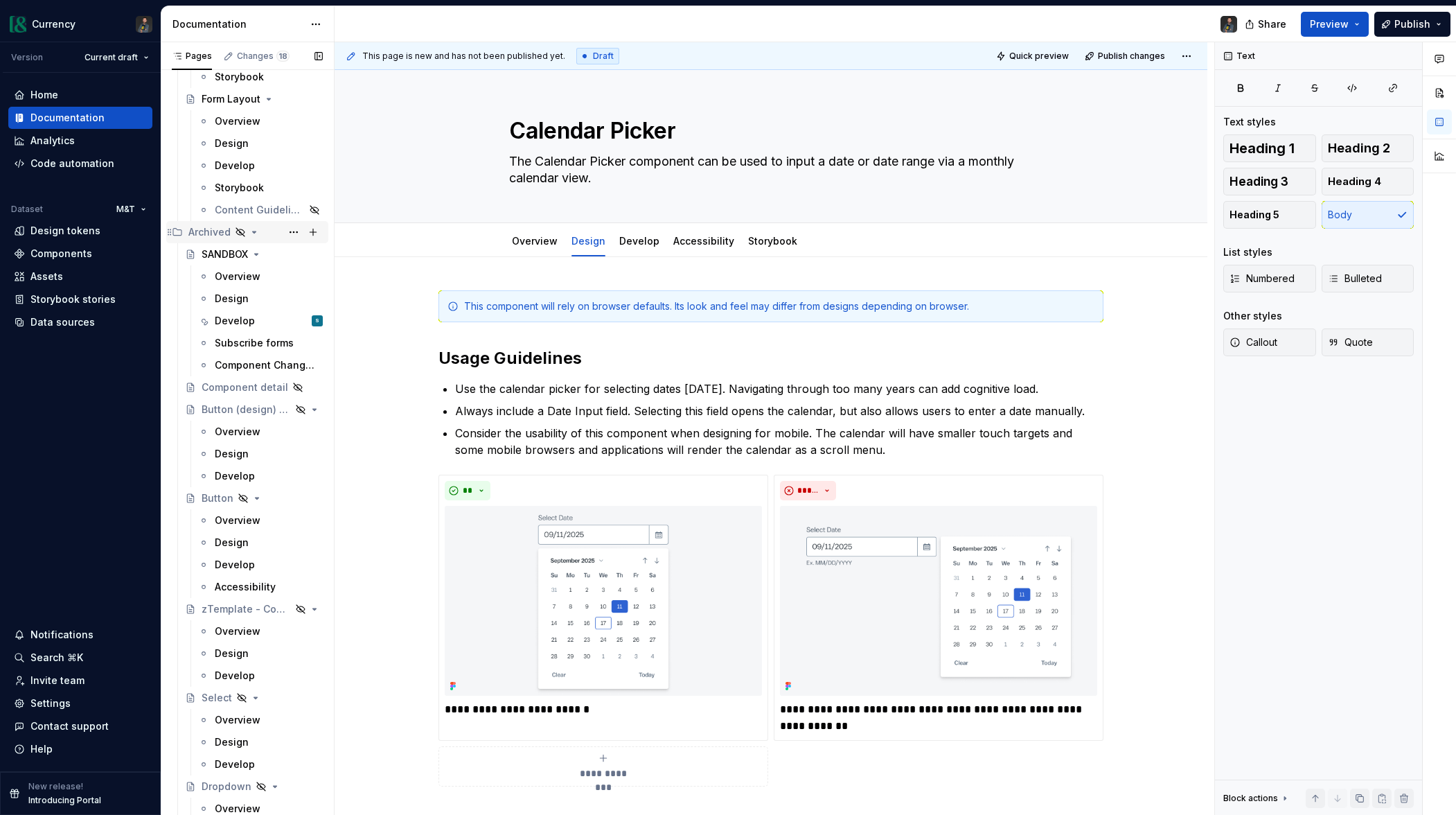
click at [254, 230] on icon "Page tree" at bounding box center [254, 232] width 11 height 11
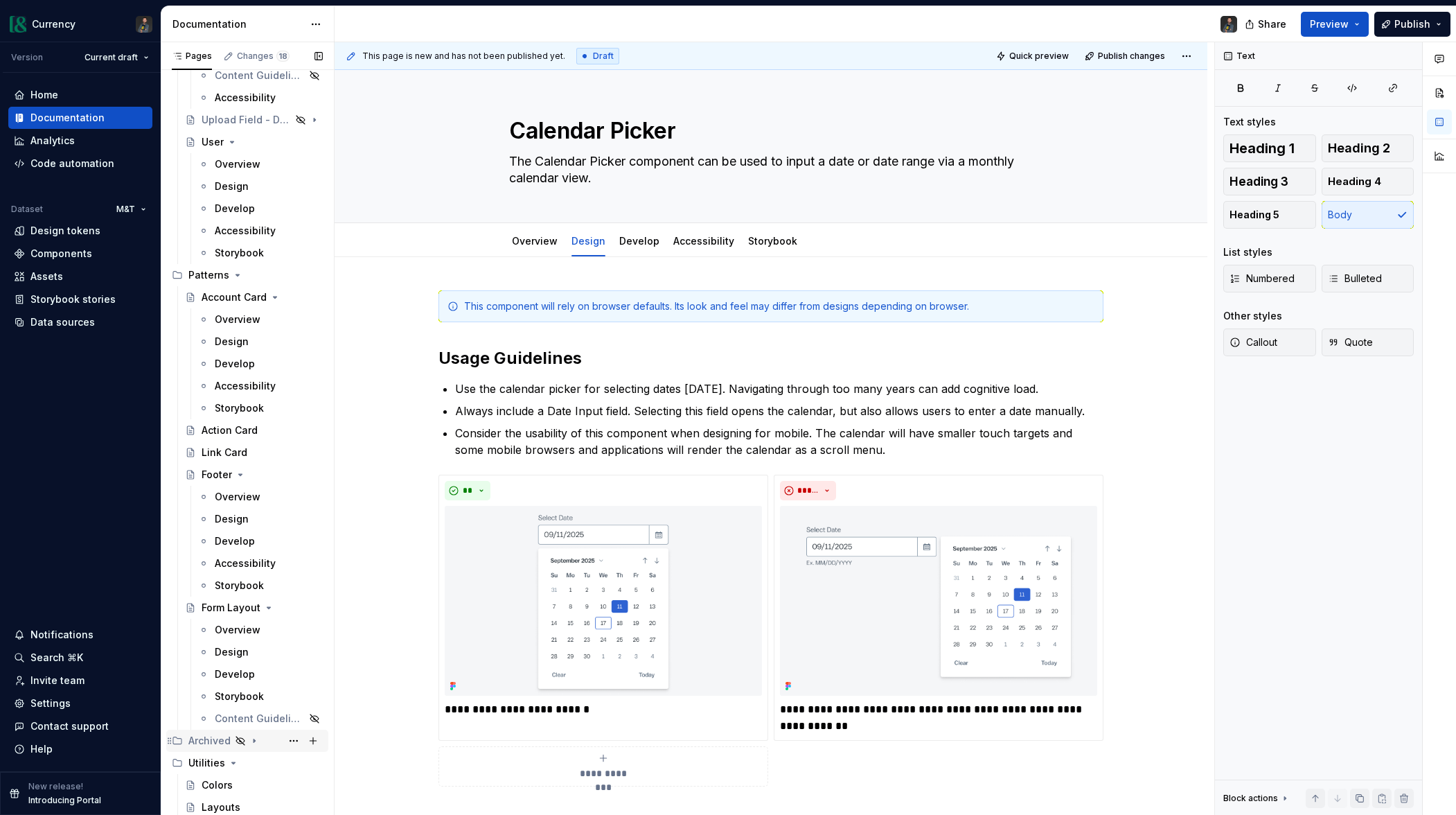
scroll to position [6934, 0]
click at [255, 807] on icon "Page tree" at bounding box center [254, 808] width 11 height 11
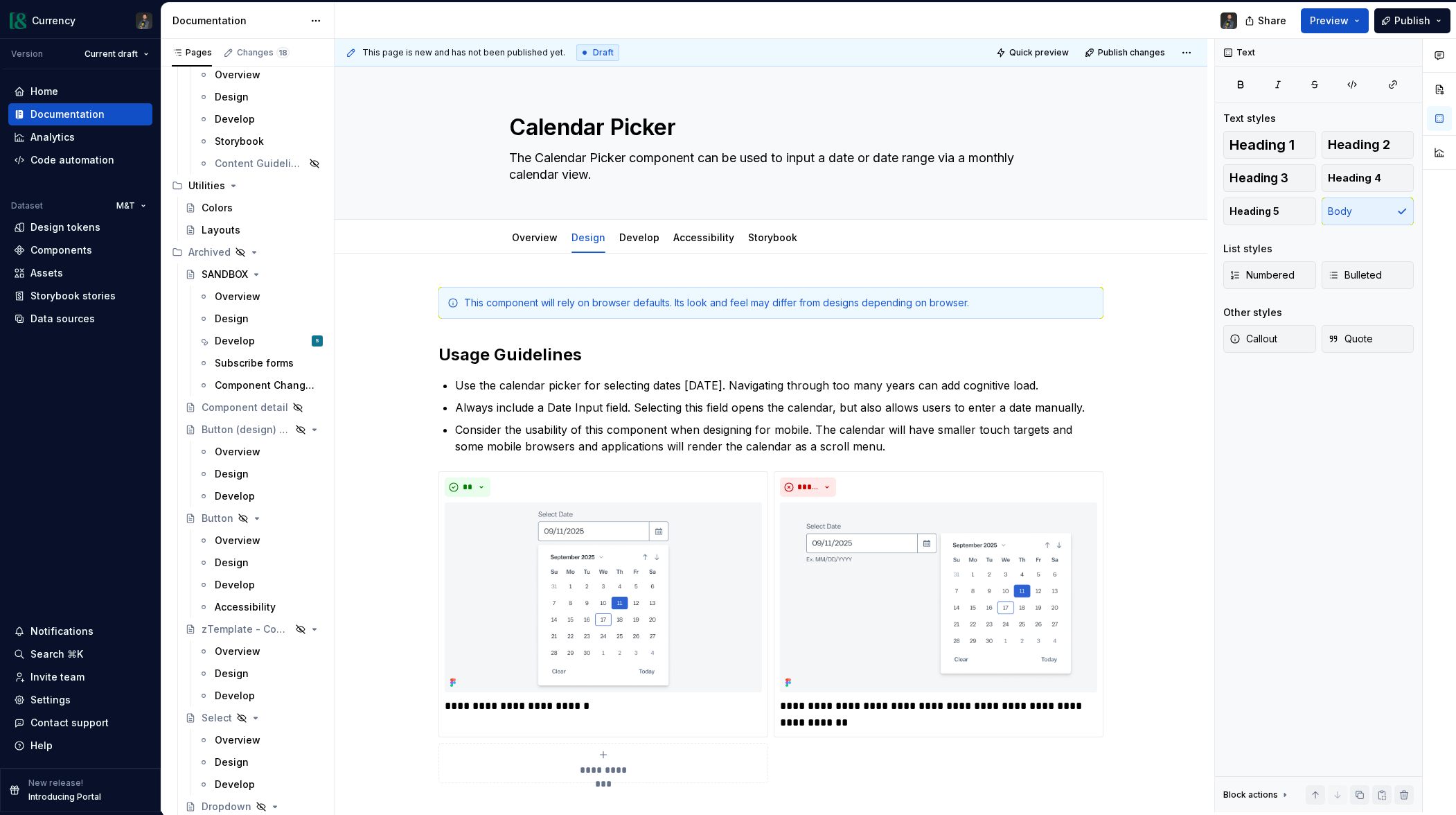
scroll to position [7487, 0]
click at [247, 341] on div "Develop" at bounding box center [235, 341] width 40 height 14
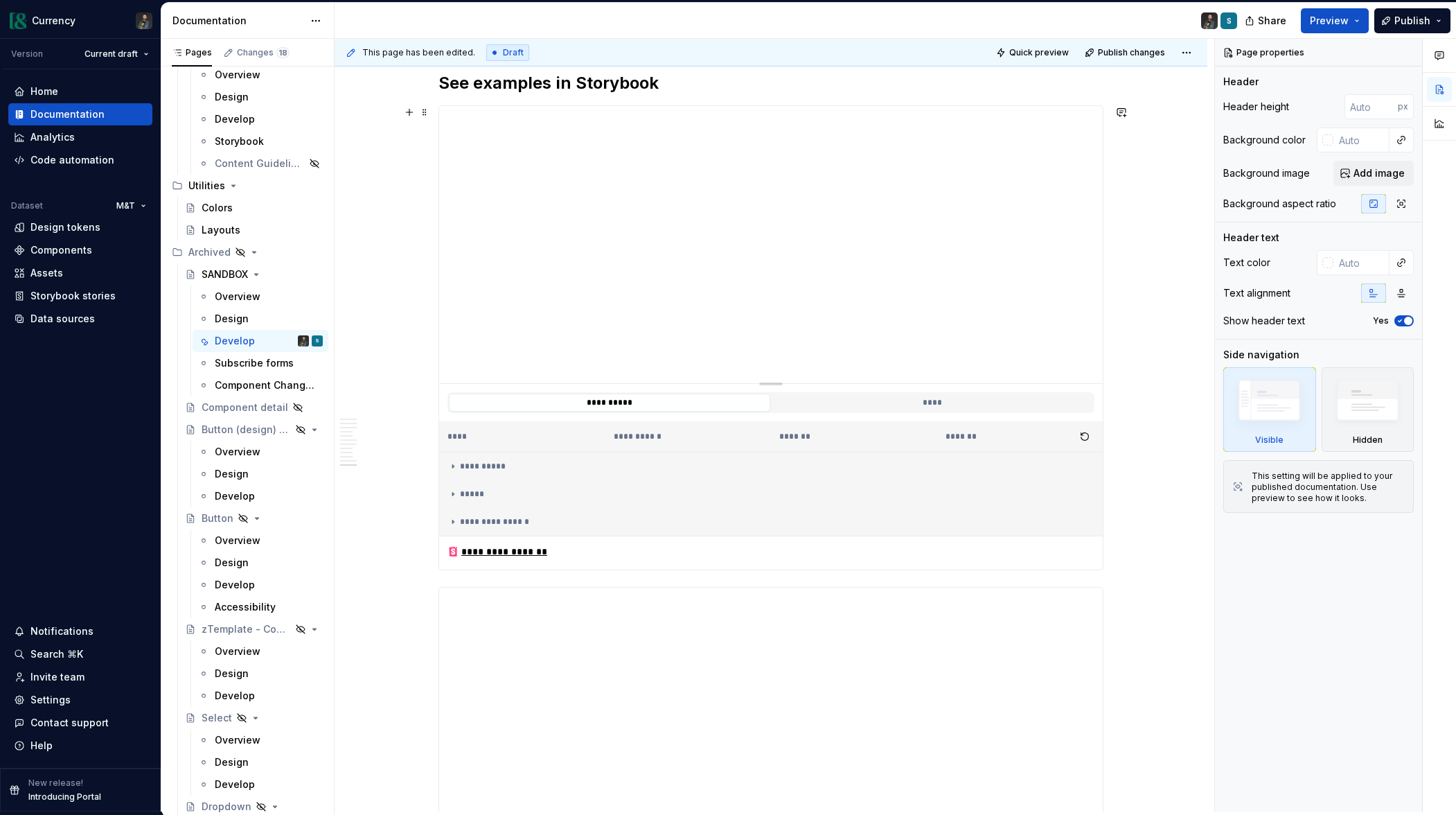
scroll to position [1723, 0]
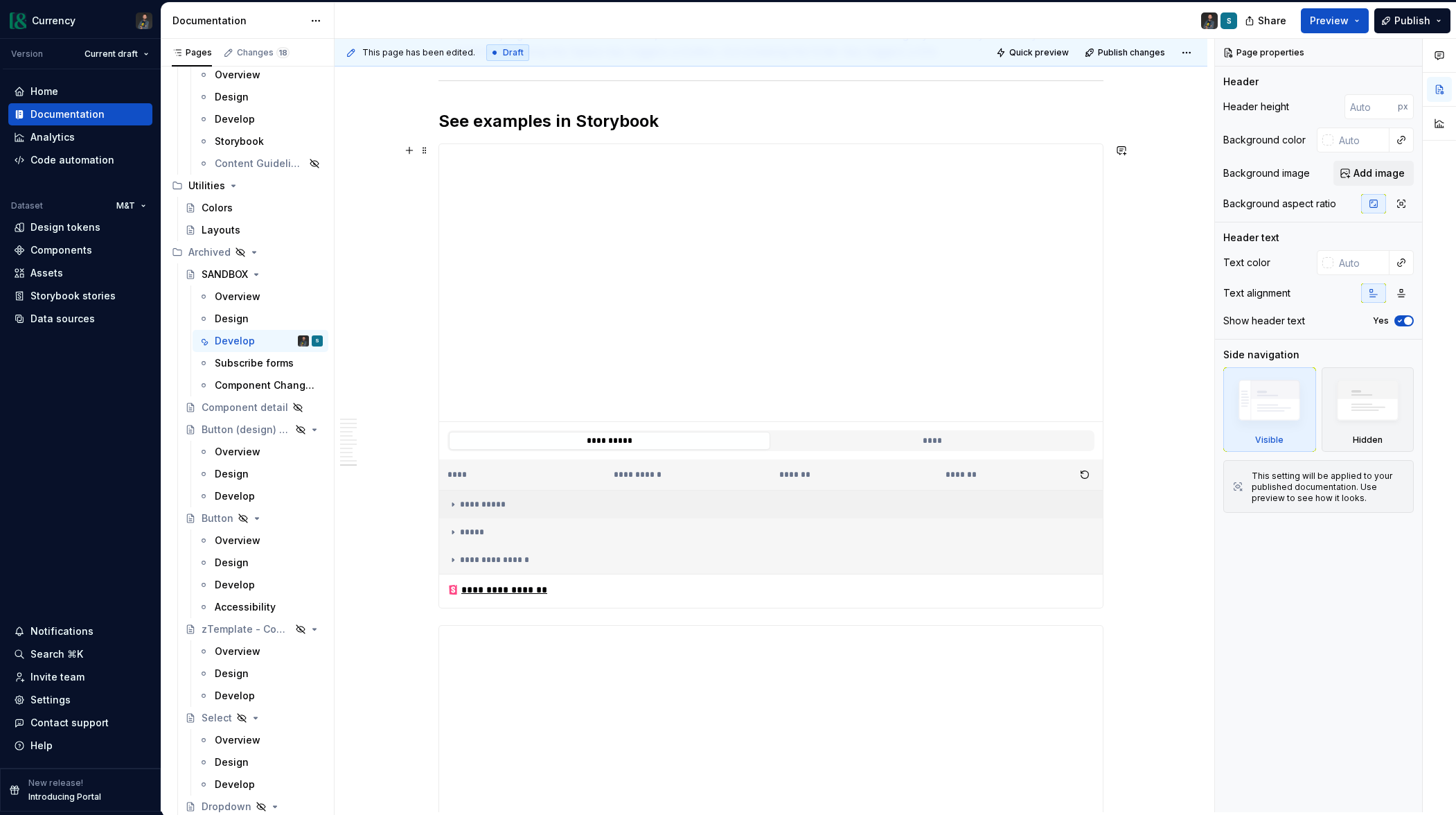
click at [453, 504] on icon at bounding box center [453, 505] width 11 height 11
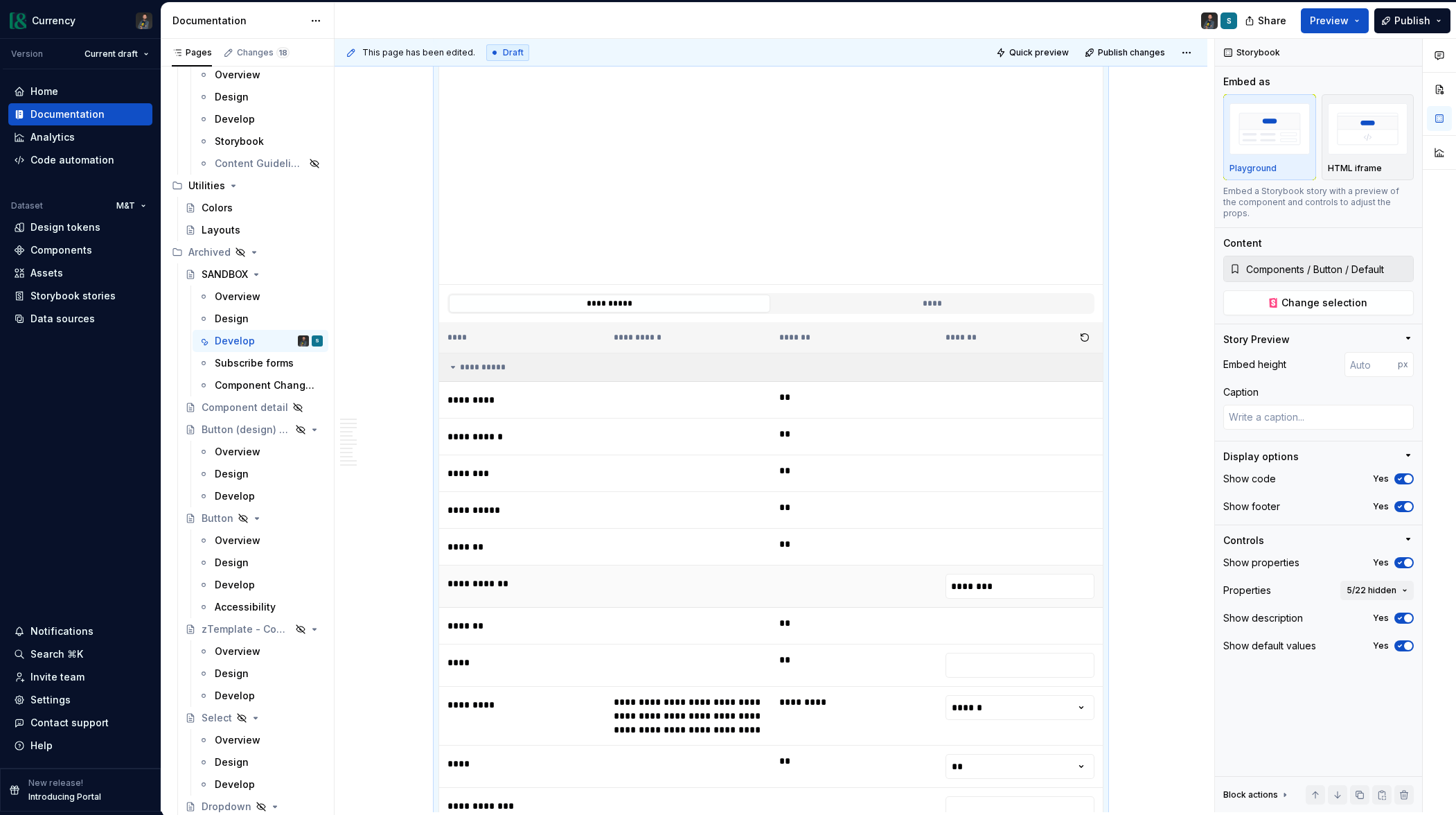
scroll to position [1903, 0]
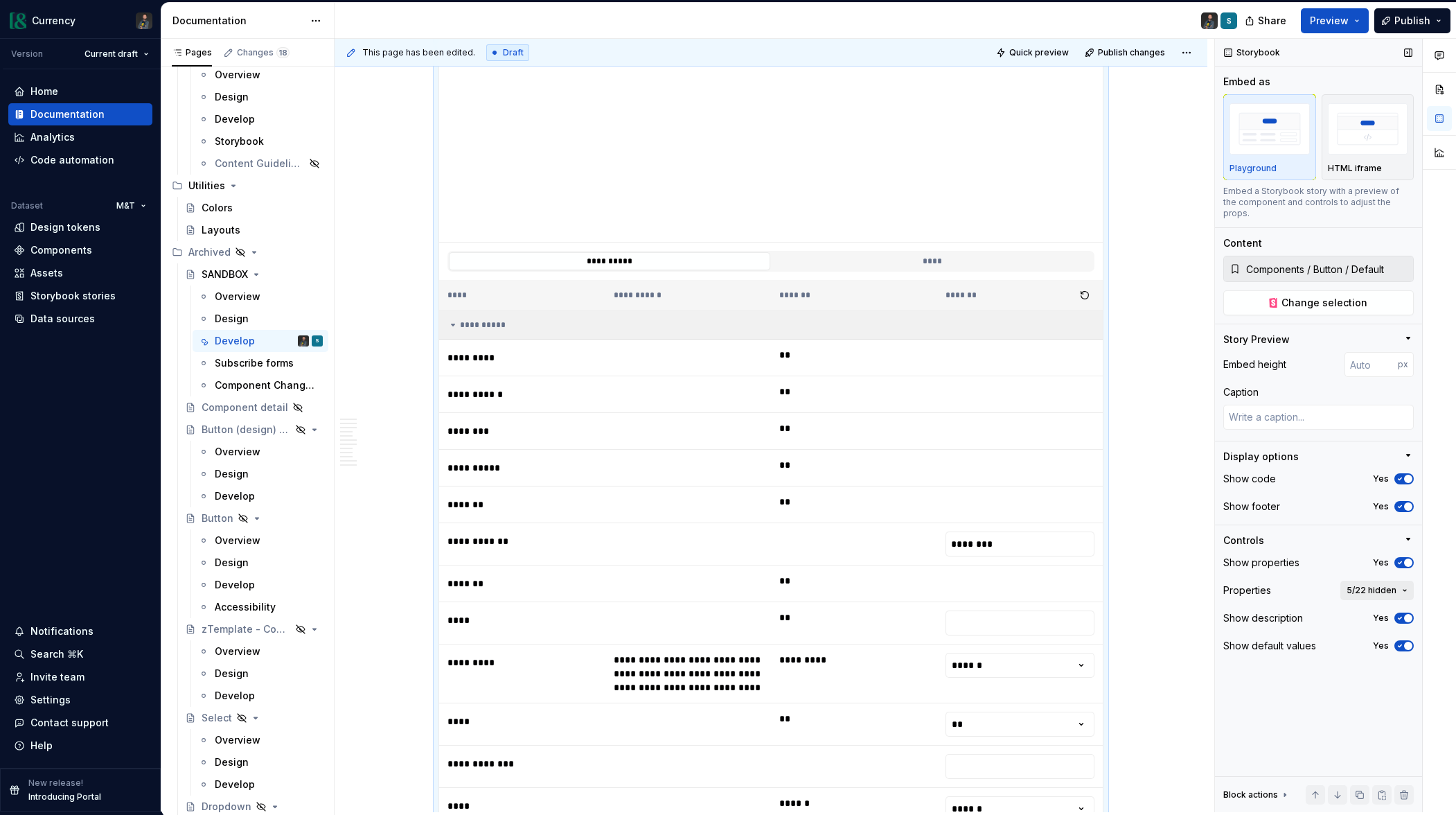
click at [1388, 585] on span "5/22 hidden" at bounding box center [1371, 590] width 50 height 11
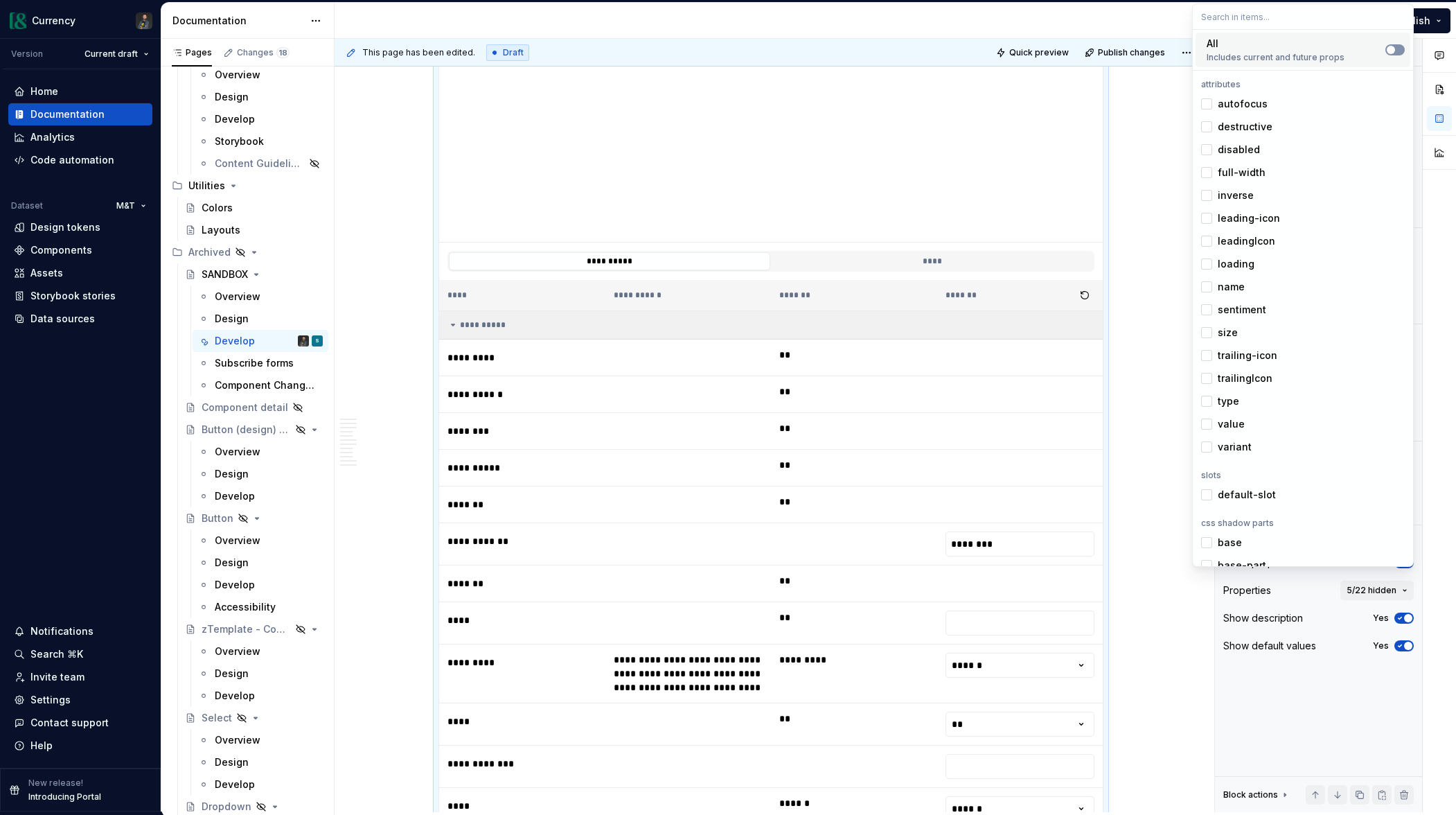
click at [1397, 44] on button "Suggestions" at bounding box center [1394, 50] width 19 height 11
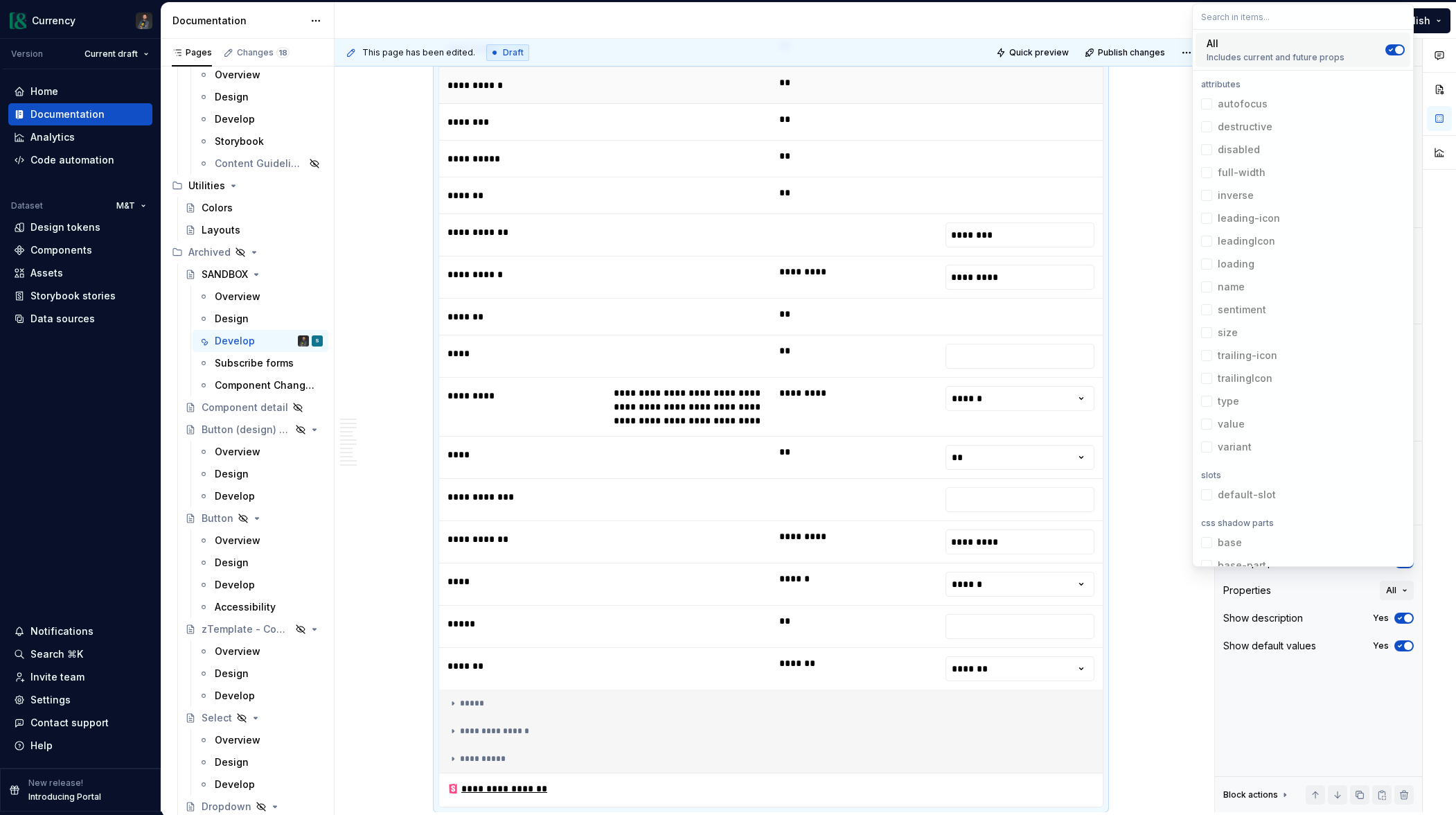
scroll to position [2230, 0]
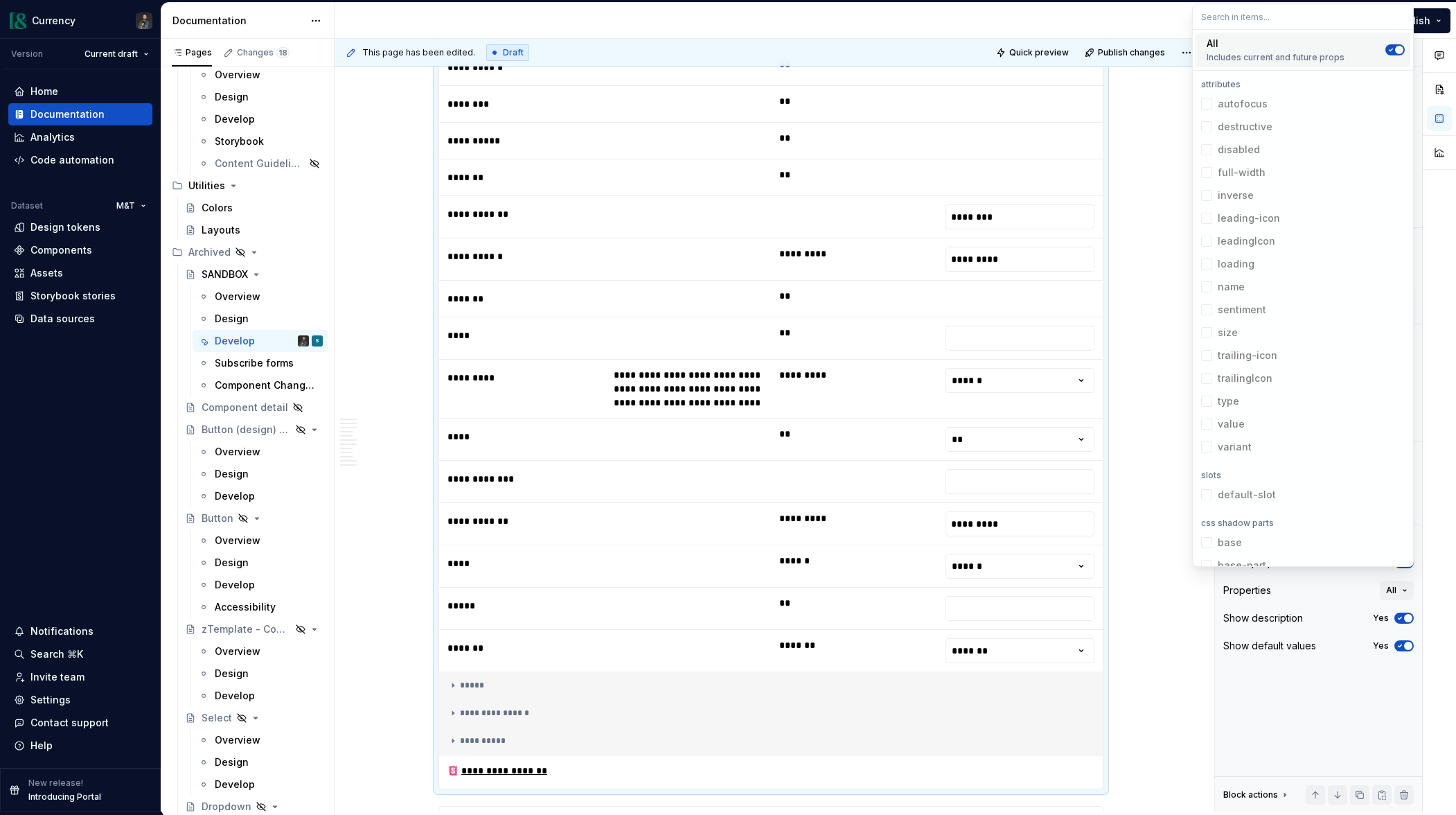
type textarea "*"
